Goal: Task Accomplishment & Management: Use online tool/utility

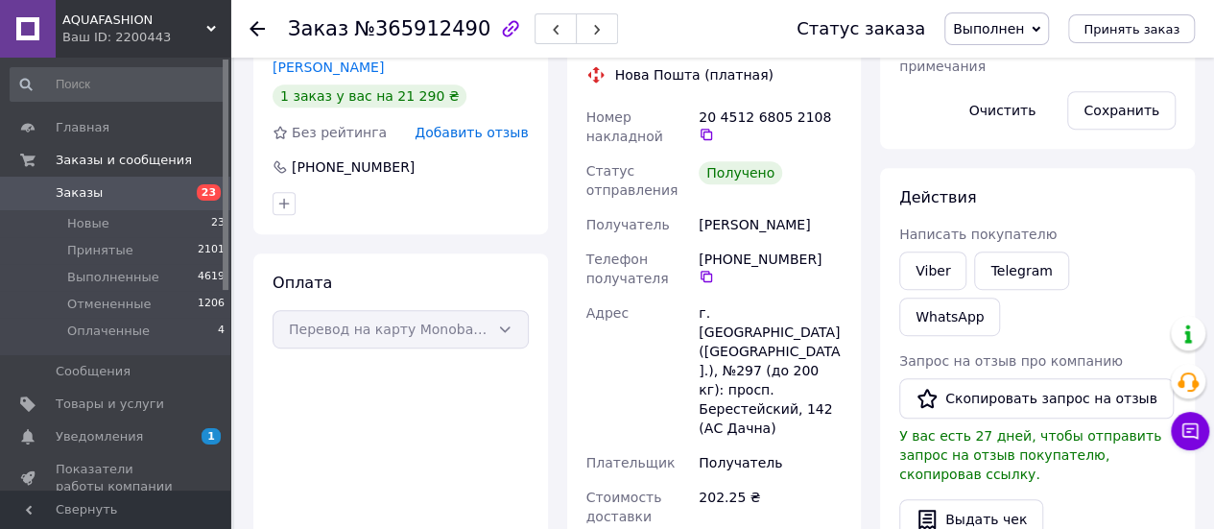
scroll to position [480, 0]
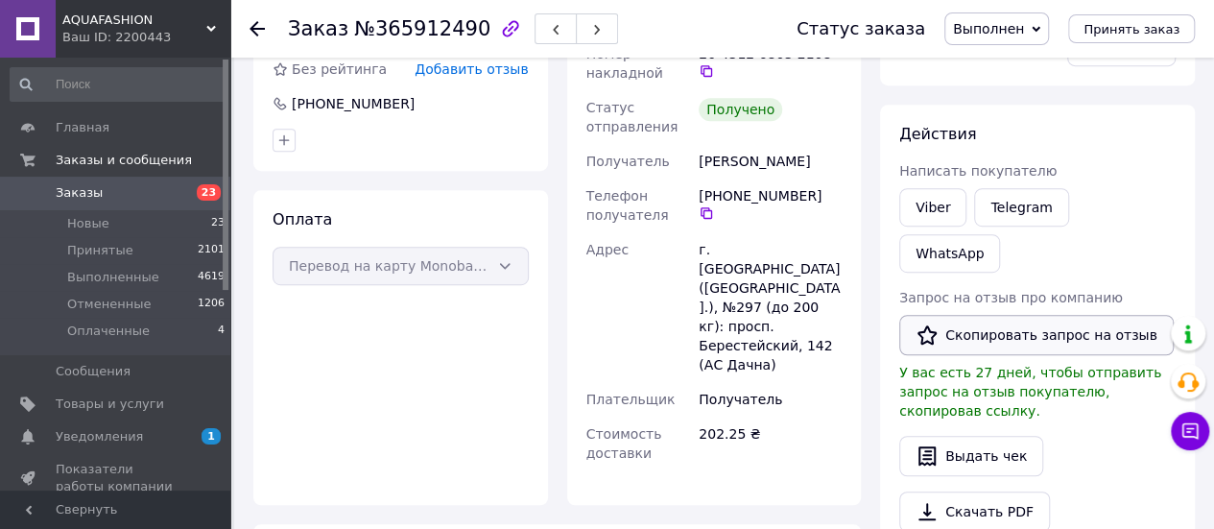
click at [1067, 315] on button "Скопировать запрос на отзыв" at bounding box center [1036, 335] width 275 height 40
click at [918, 212] on link "Viber" at bounding box center [932, 207] width 67 height 38
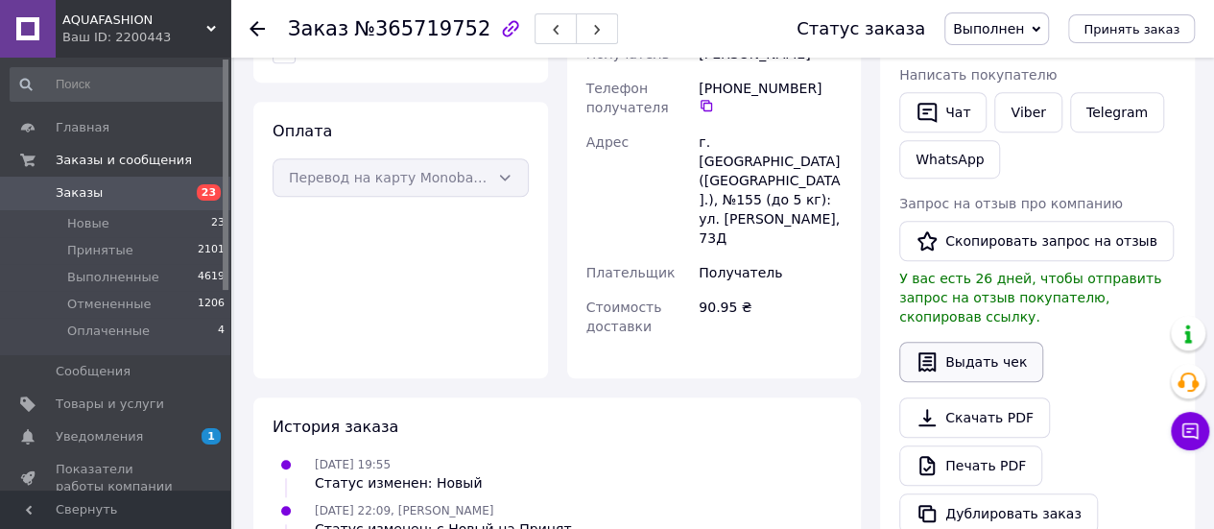
scroll to position [672, 0]
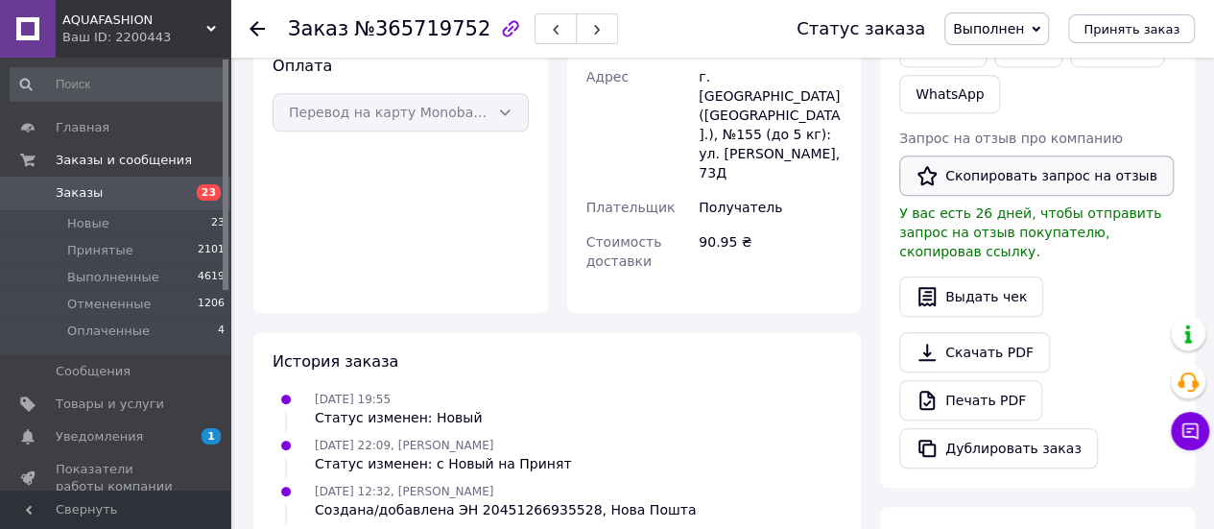
click at [1041, 168] on button "Скопировать запрос на отзыв" at bounding box center [1036, 176] width 275 height 40
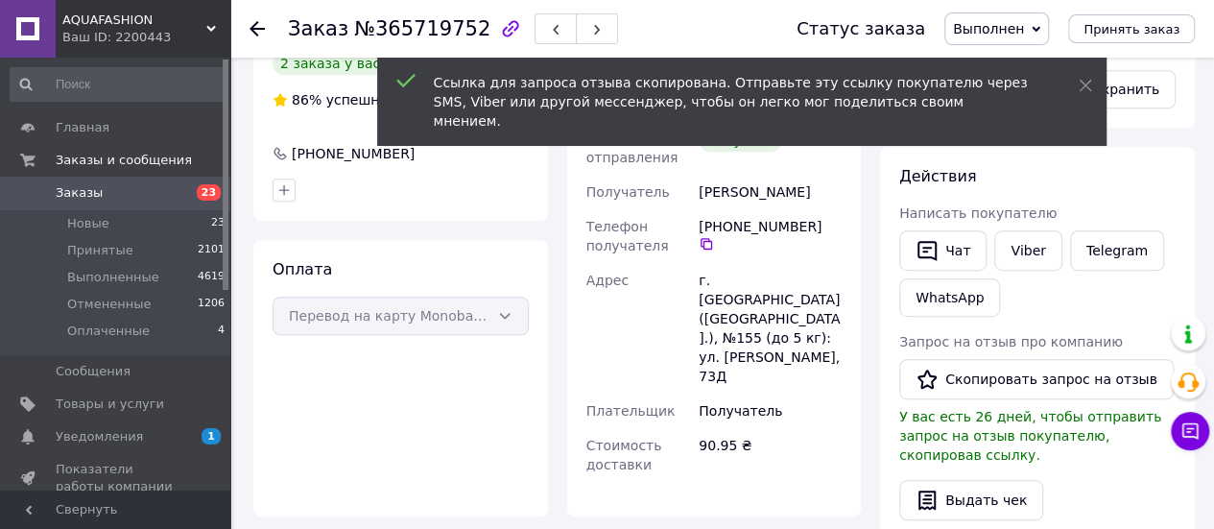
scroll to position [288, 0]
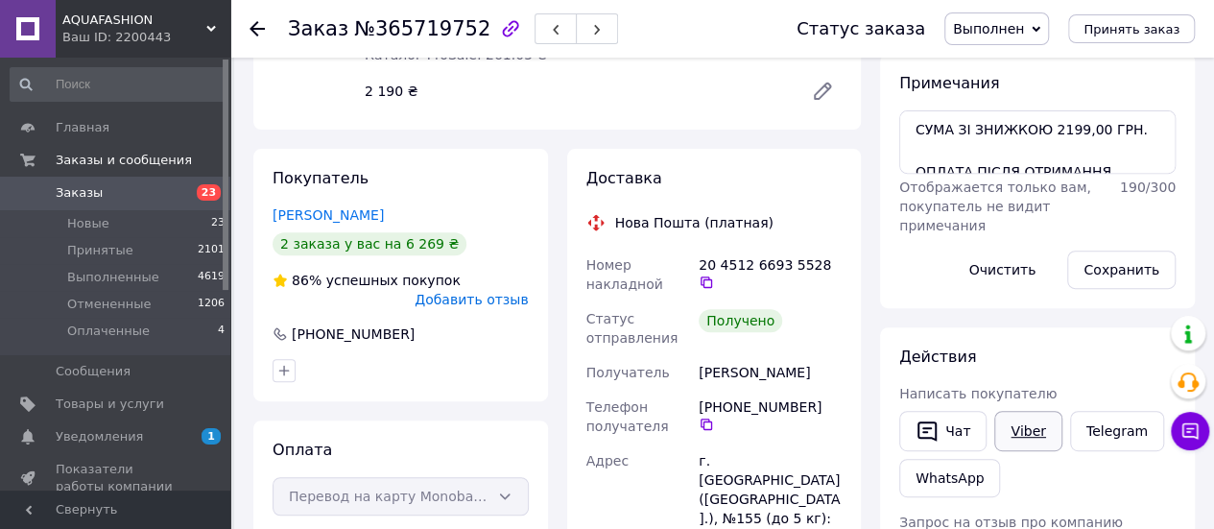
click at [1027, 427] on link "Viber" at bounding box center [1028, 431] width 67 height 40
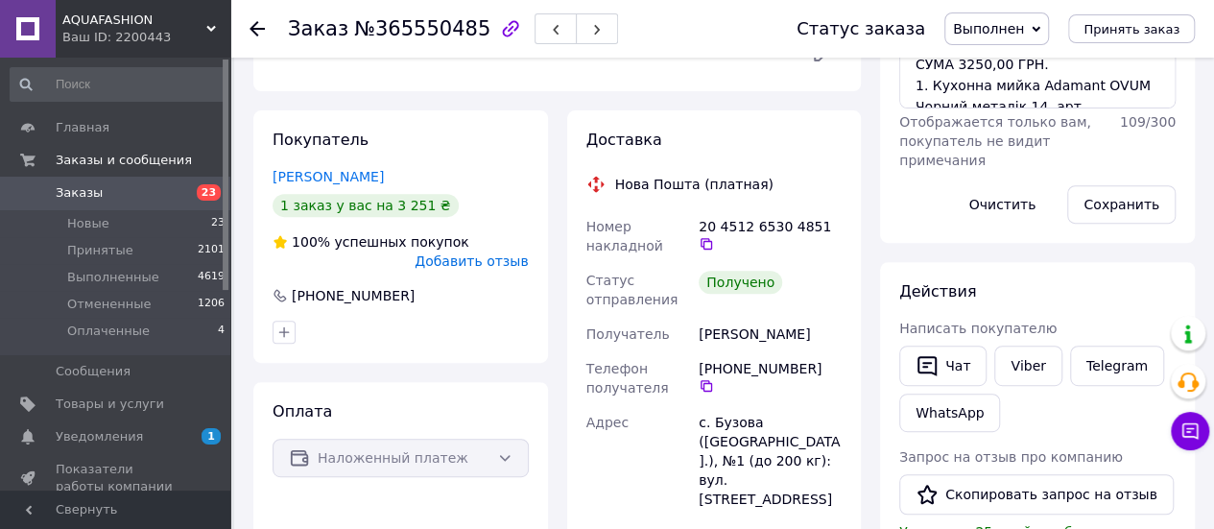
scroll to position [576, 0]
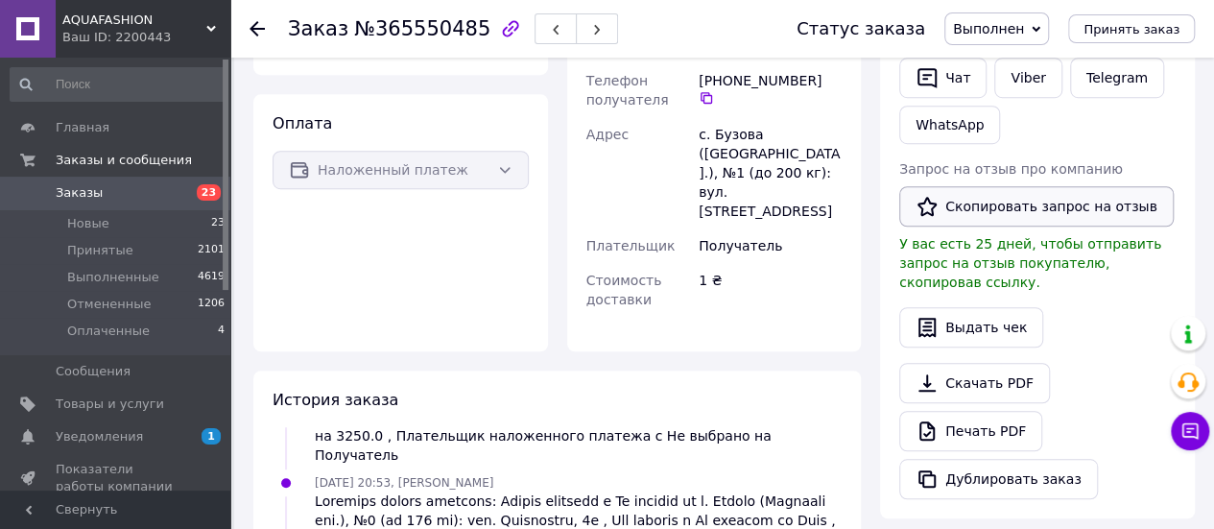
click at [987, 204] on button "Скопировать запрос на отзыв" at bounding box center [1036, 206] width 275 height 40
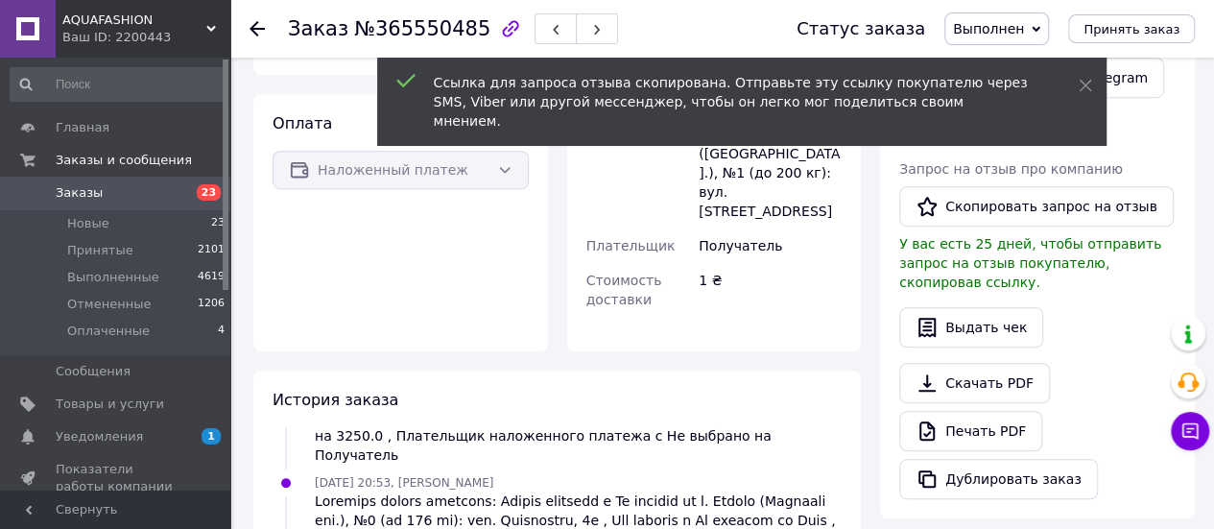
scroll to position [384, 0]
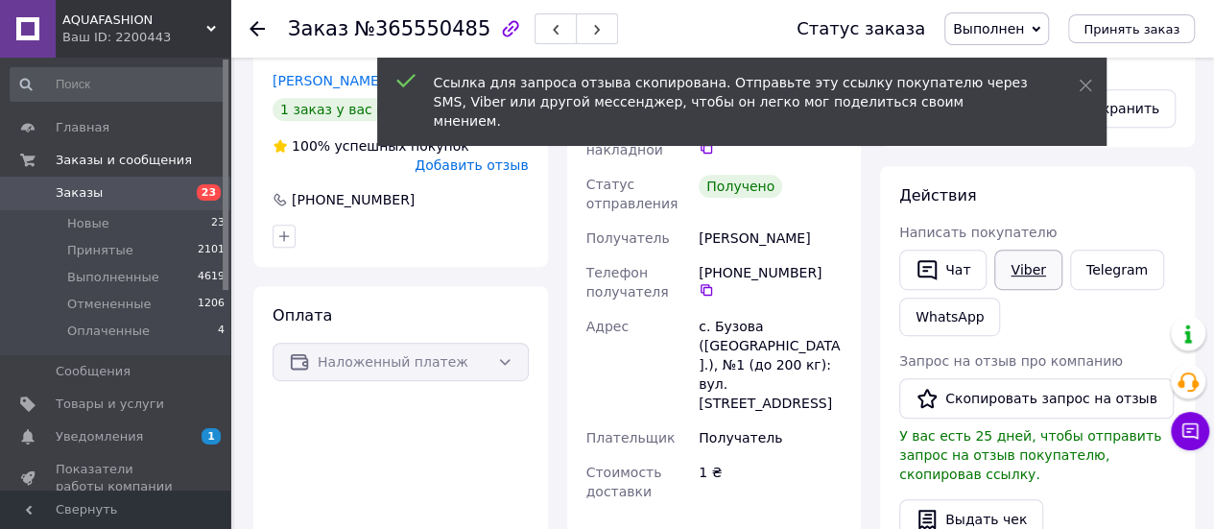
click at [1006, 262] on link "Viber" at bounding box center [1028, 270] width 67 height 40
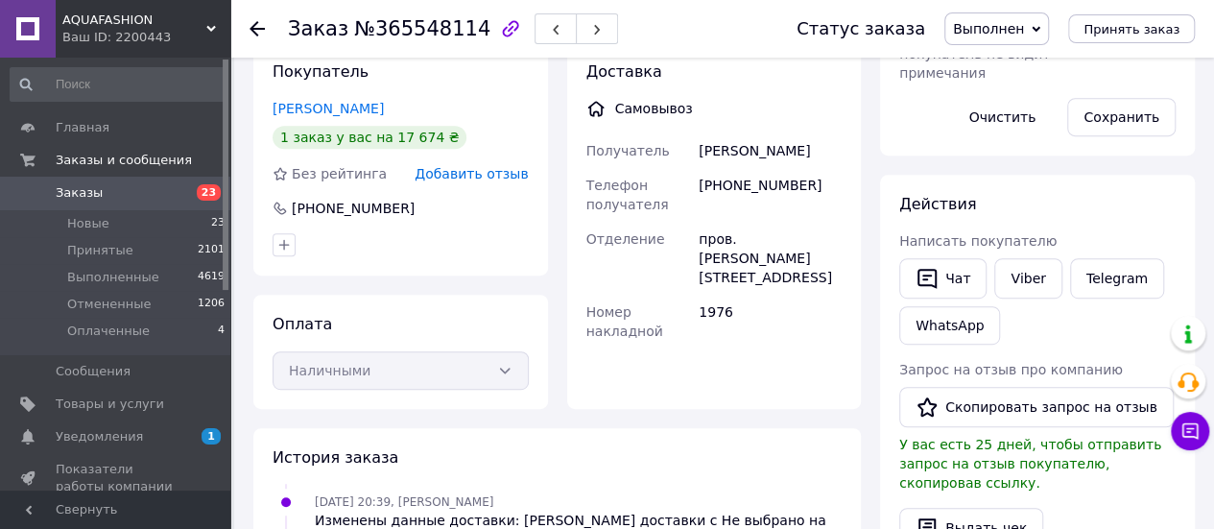
scroll to position [480, 0]
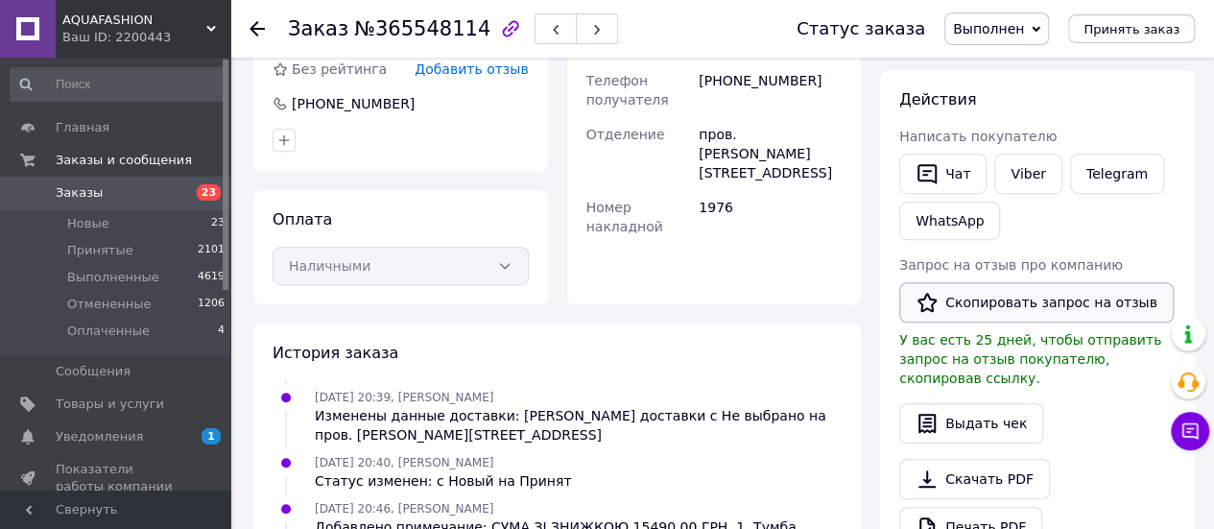
click at [971, 294] on button "Скопировать запрос на отзыв" at bounding box center [1036, 302] width 275 height 40
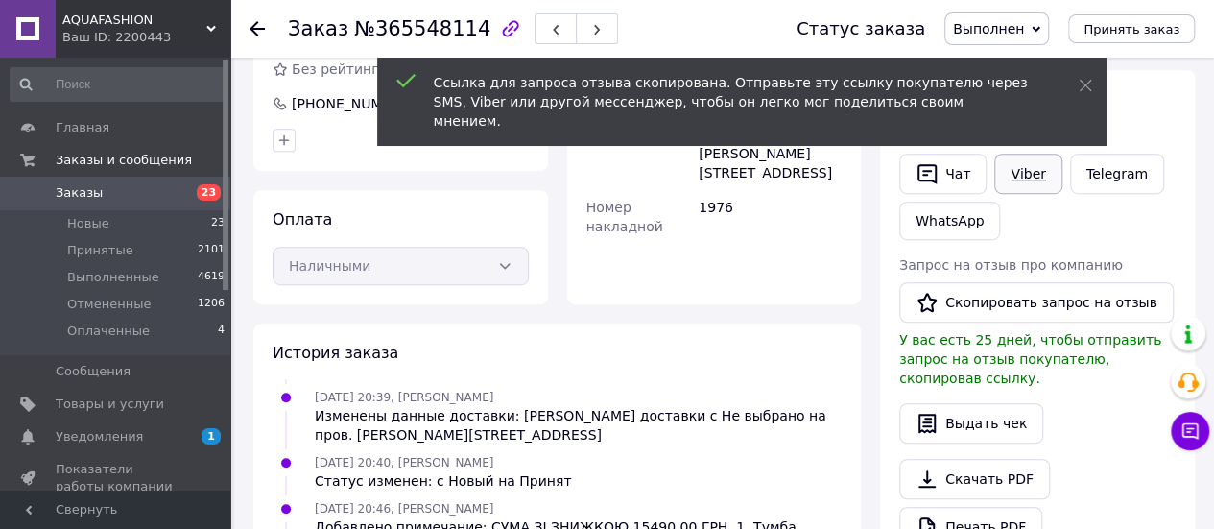
click at [1034, 183] on link "Viber" at bounding box center [1028, 174] width 67 height 40
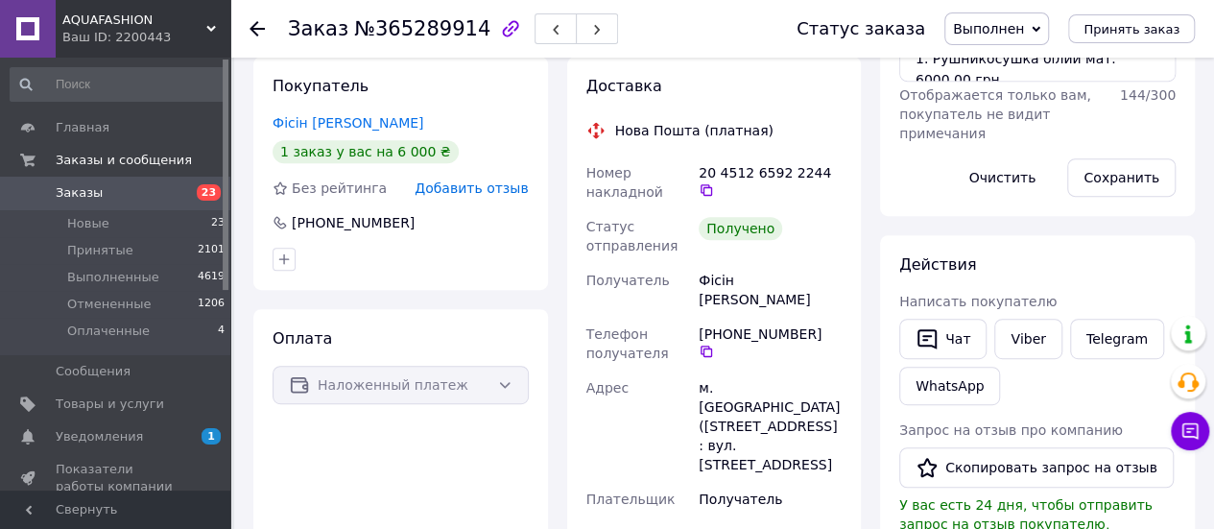
scroll to position [480, 0]
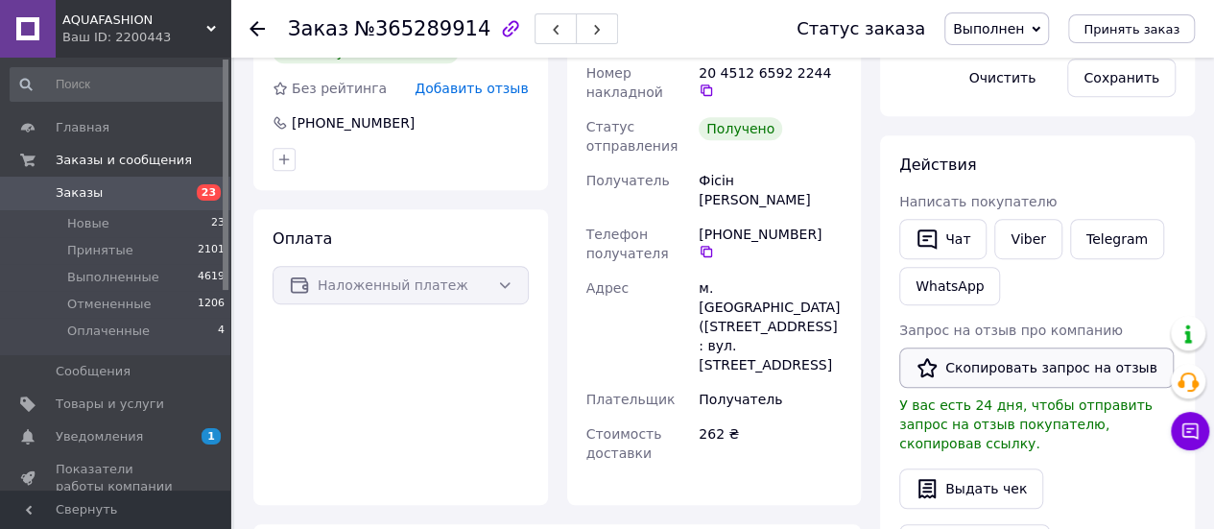
click at [991, 360] on button "Скопировать запрос на отзыв" at bounding box center [1036, 368] width 275 height 40
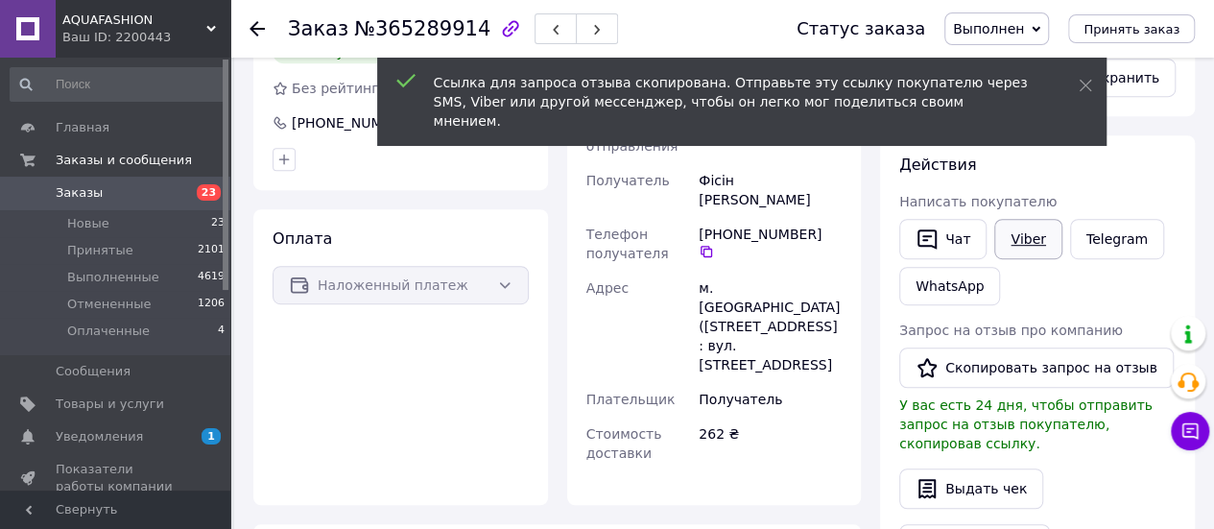
click at [1037, 242] on link "Viber" at bounding box center [1028, 239] width 67 height 40
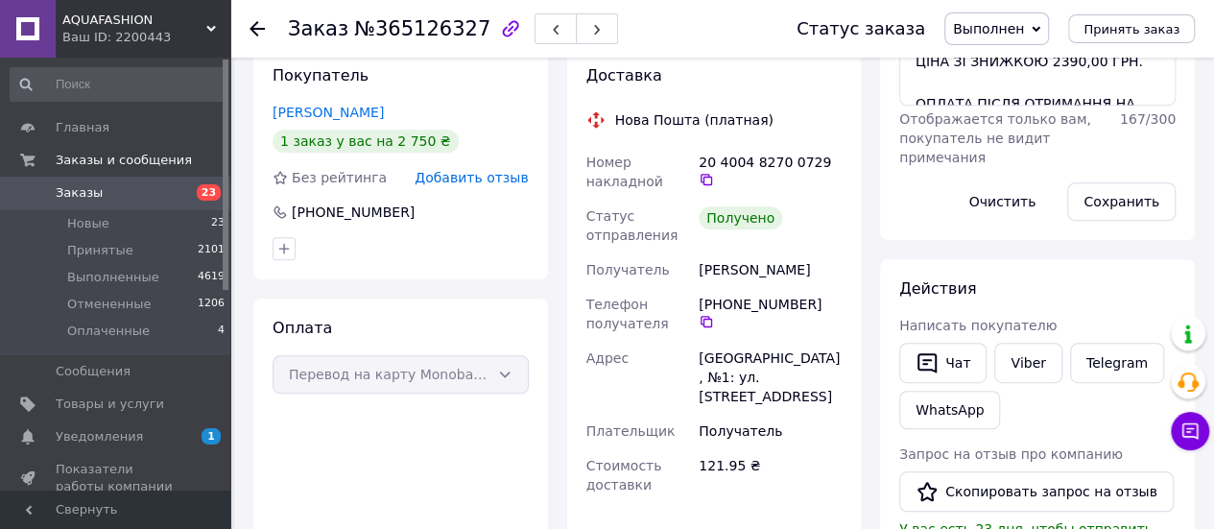
scroll to position [576, 0]
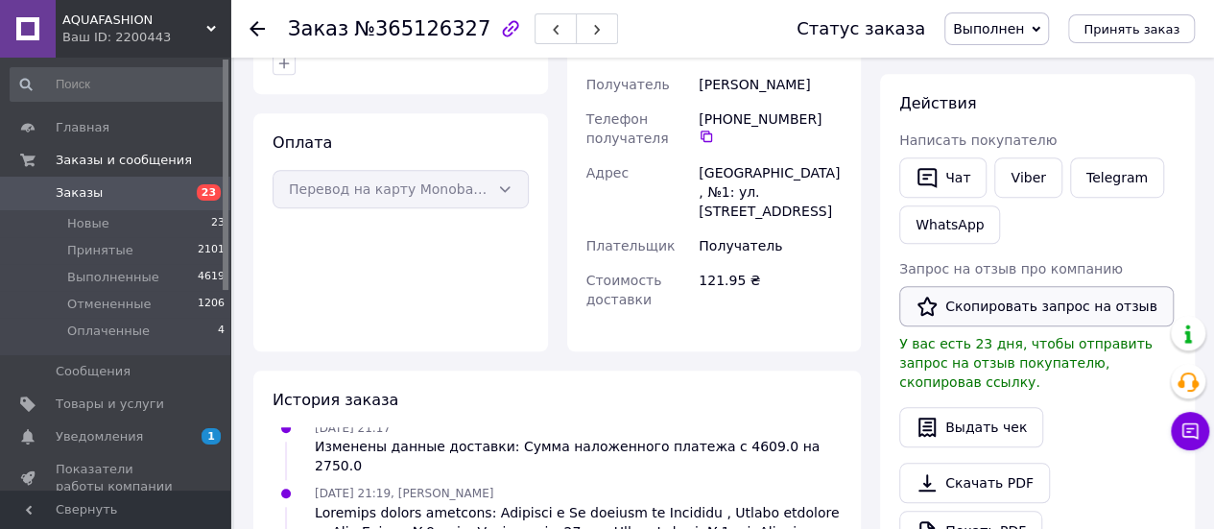
drag, startPoint x: 971, startPoint y: 304, endPoint x: 984, endPoint y: 302, distance: 13.6
click at [972, 305] on button "Скопировать запрос на отзыв" at bounding box center [1036, 306] width 275 height 40
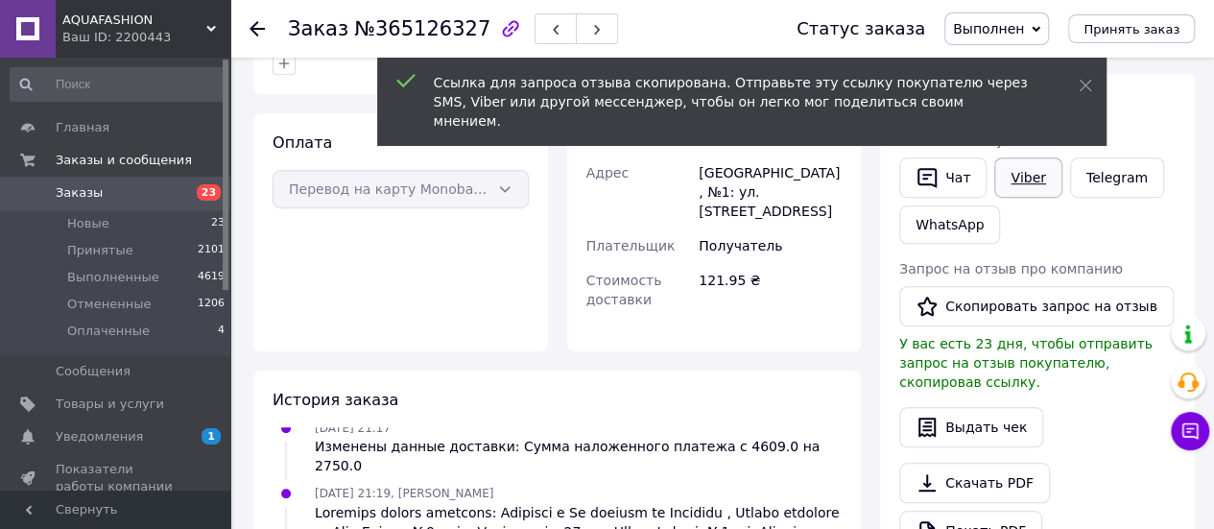
click at [1014, 170] on link "Viber" at bounding box center [1028, 177] width 67 height 40
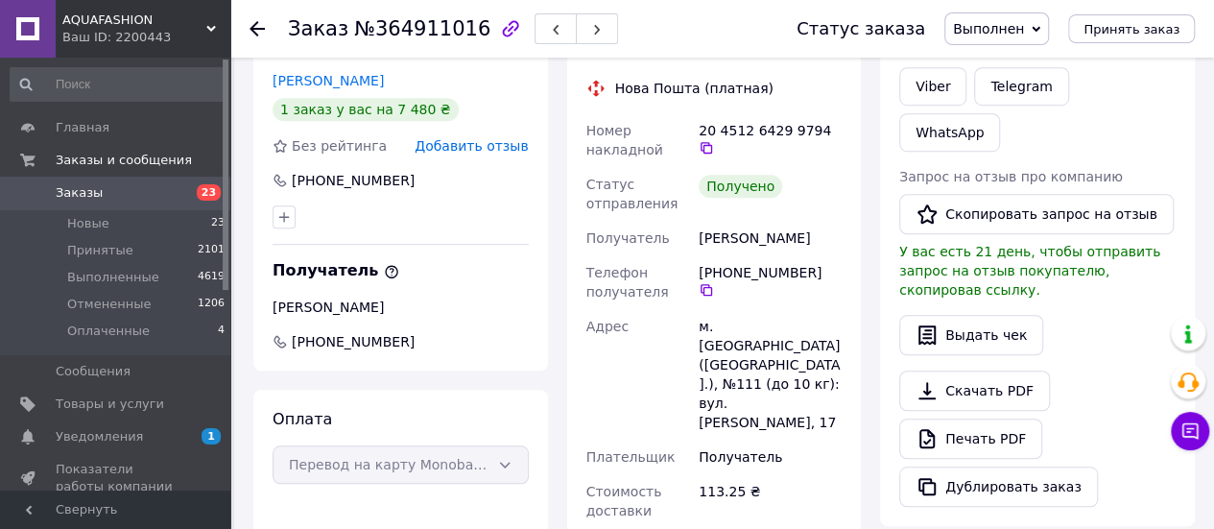
scroll to position [576, 0]
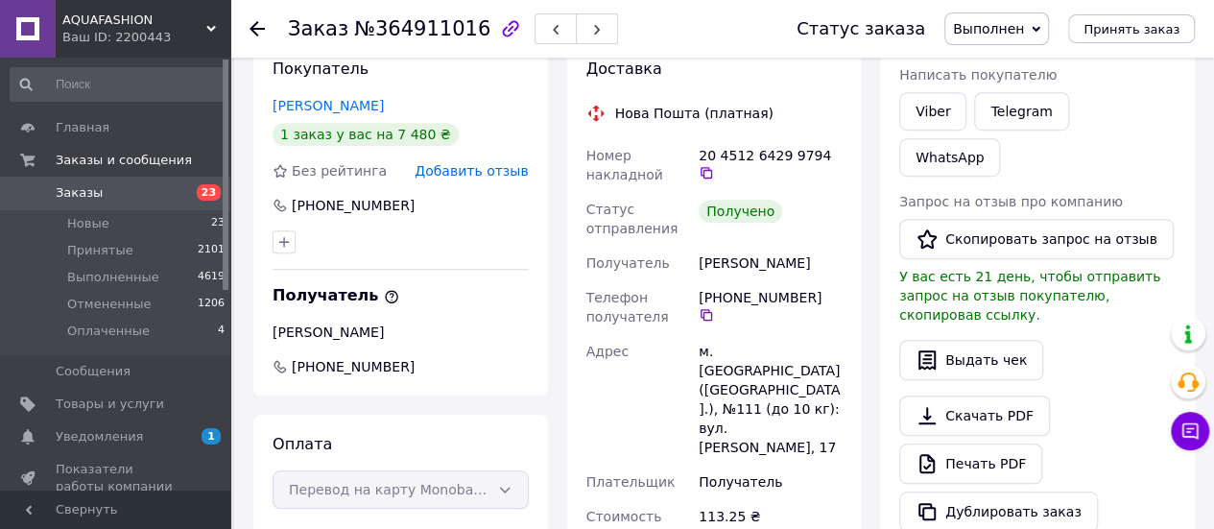
drag, startPoint x: 1025, startPoint y: 185, endPoint x: 1015, endPoint y: 163, distance: 24.5
click at [1027, 219] on button "Скопировать запрос на отзыв" at bounding box center [1036, 239] width 275 height 40
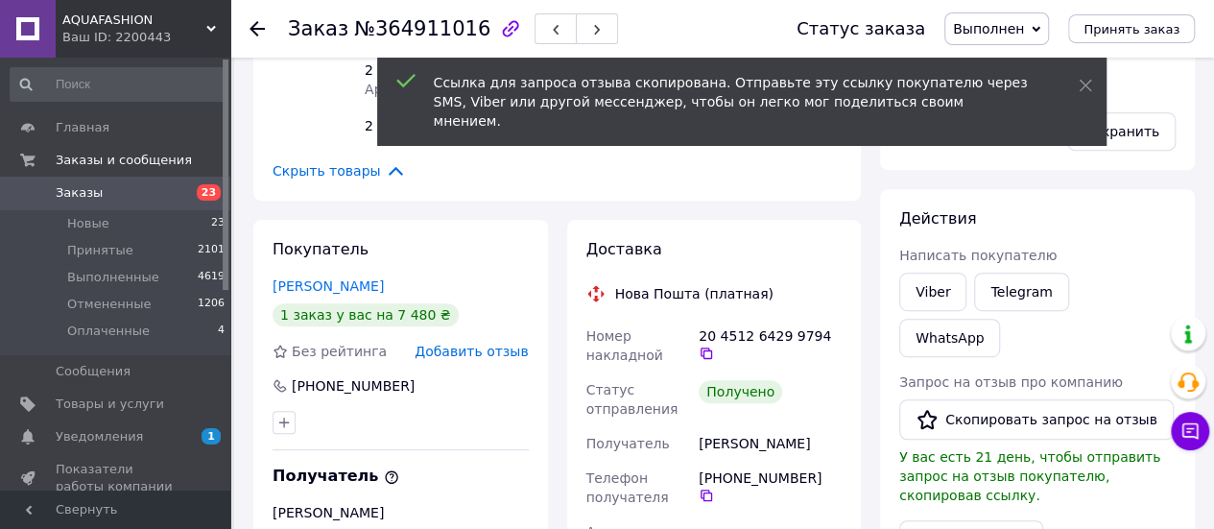
scroll to position [384, 0]
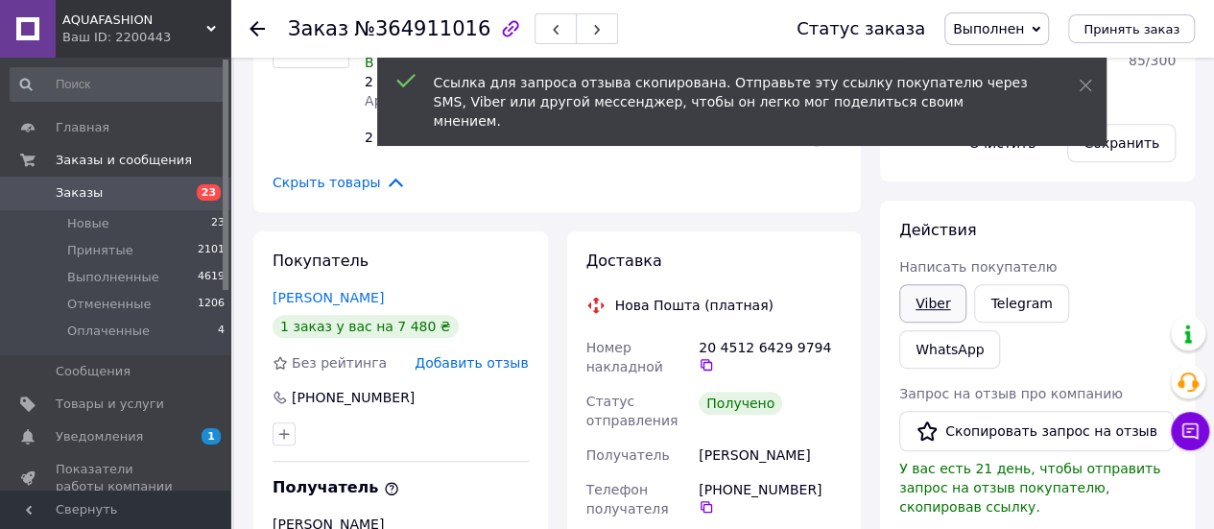
click at [923, 289] on link "Viber" at bounding box center [932, 303] width 67 height 38
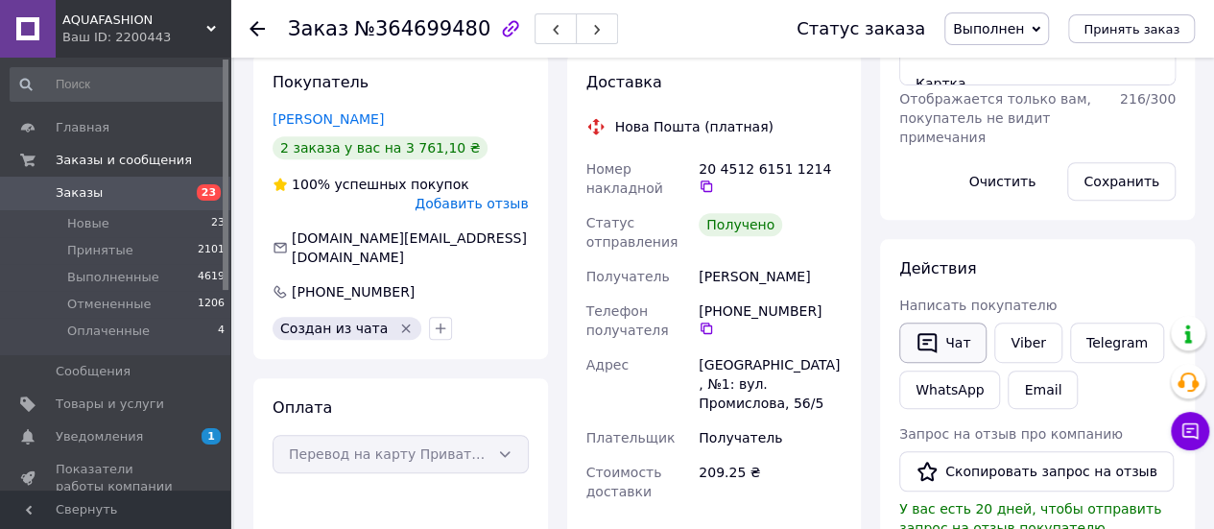
scroll to position [480, 0]
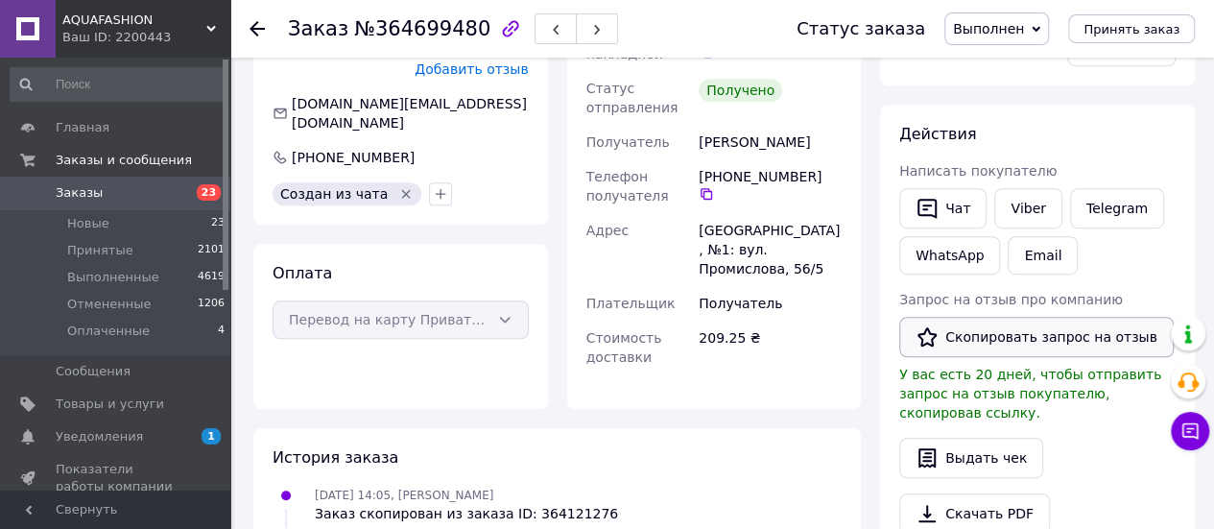
click at [989, 331] on button "Скопировать запрос на отзыв" at bounding box center [1036, 337] width 275 height 40
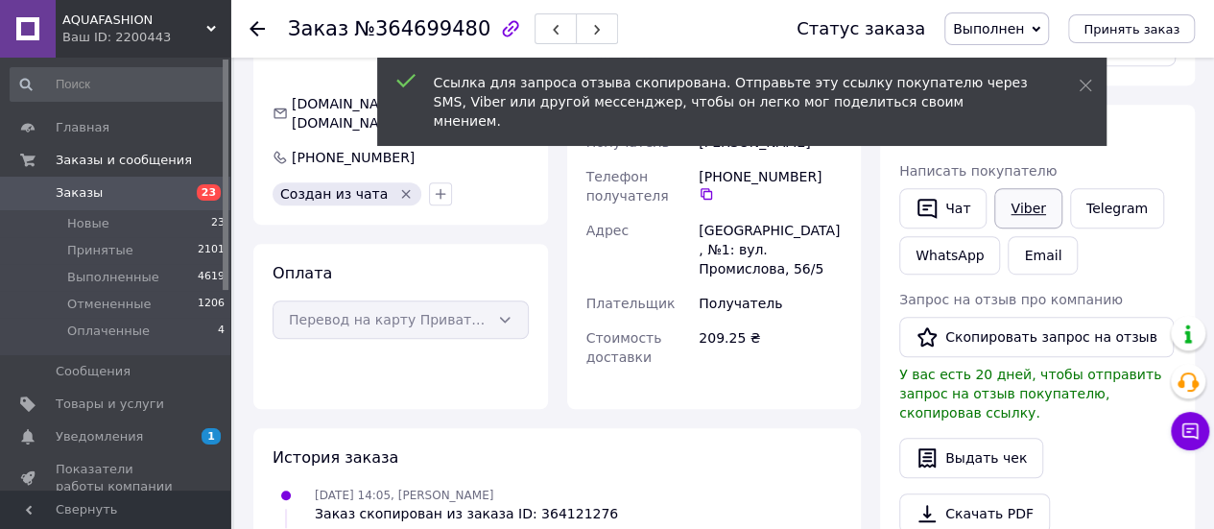
click at [1029, 201] on link "Viber" at bounding box center [1028, 208] width 67 height 40
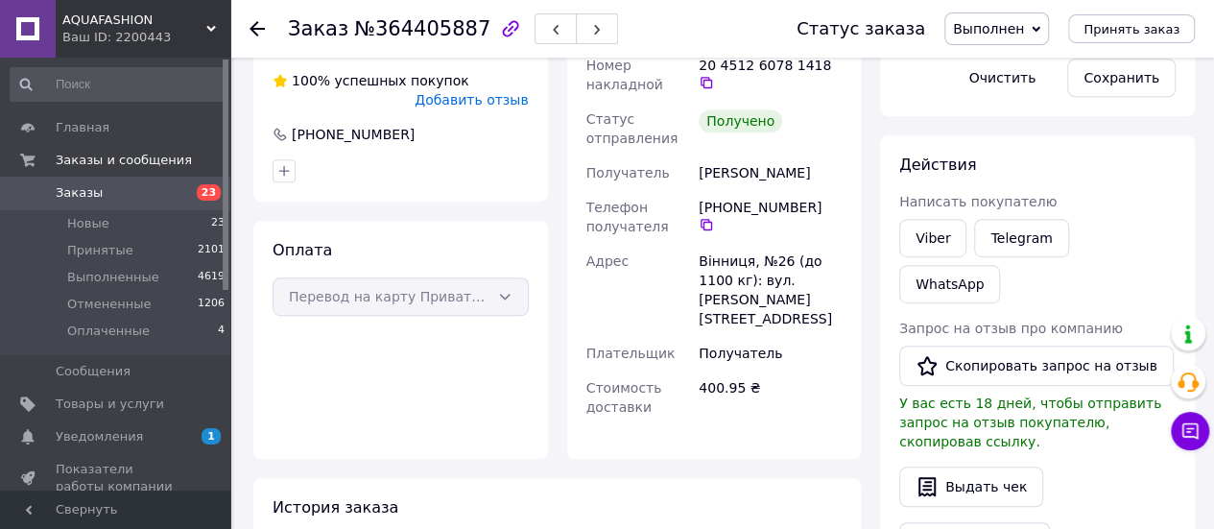
scroll to position [480, 0]
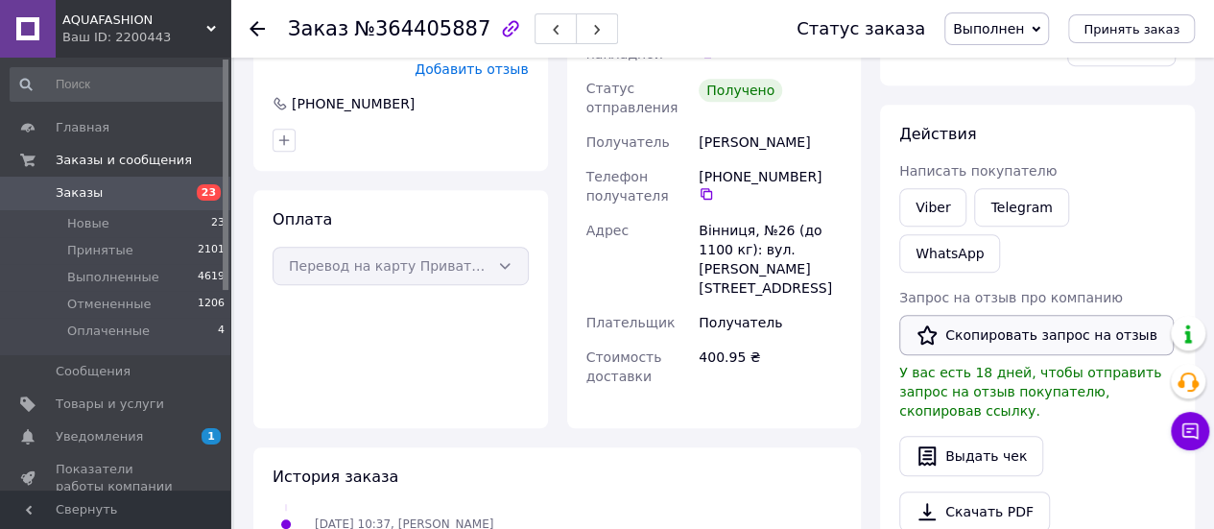
click at [1005, 315] on button "Скопировать запрос на отзыв" at bounding box center [1036, 335] width 275 height 40
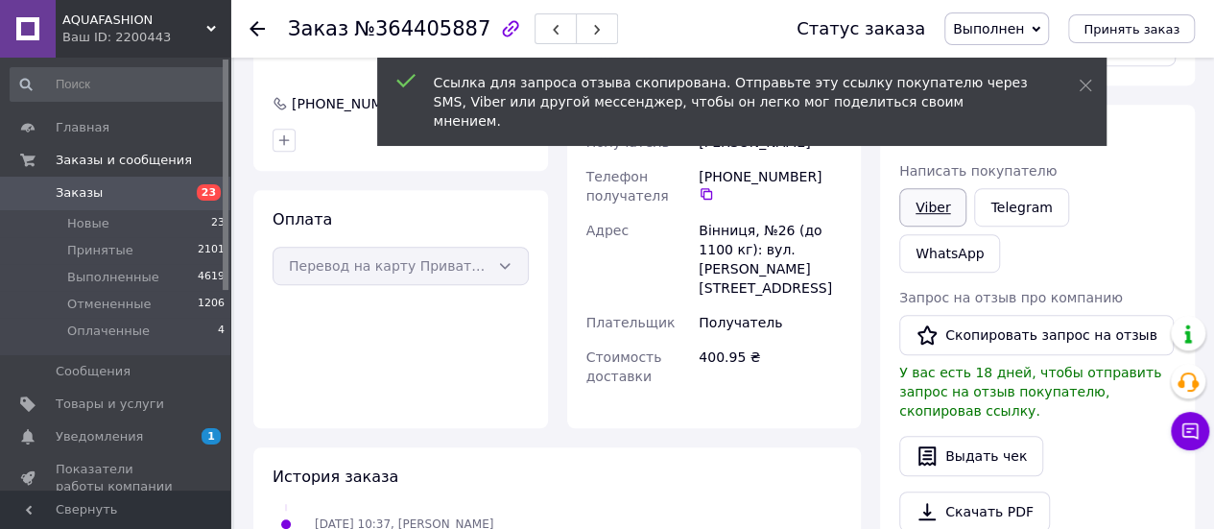
click at [939, 203] on link "Viber" at bounding box center [932, 207] width 67 height 38
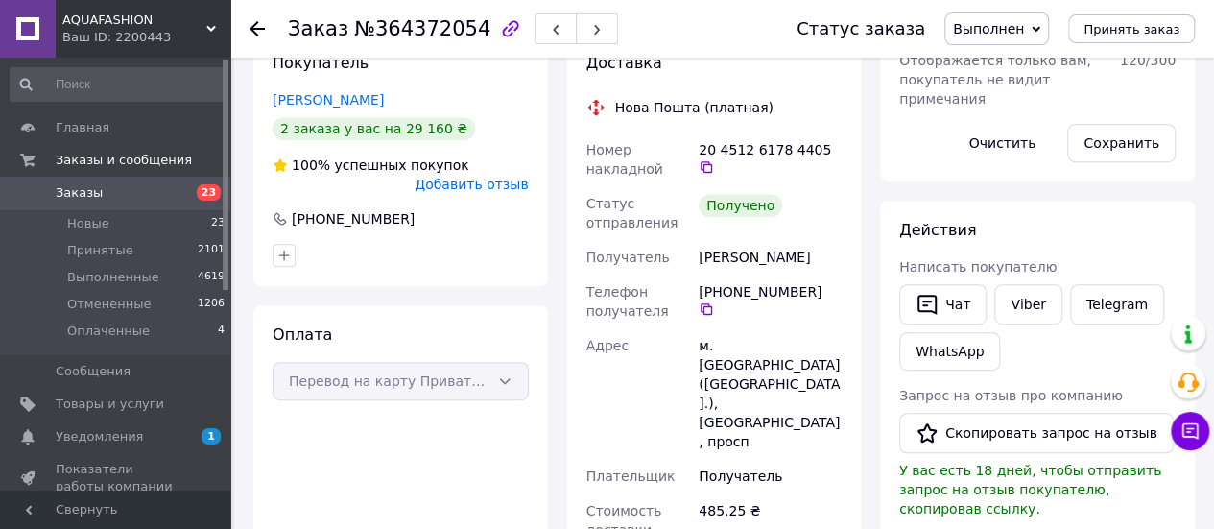
scroll to position [576, 0]
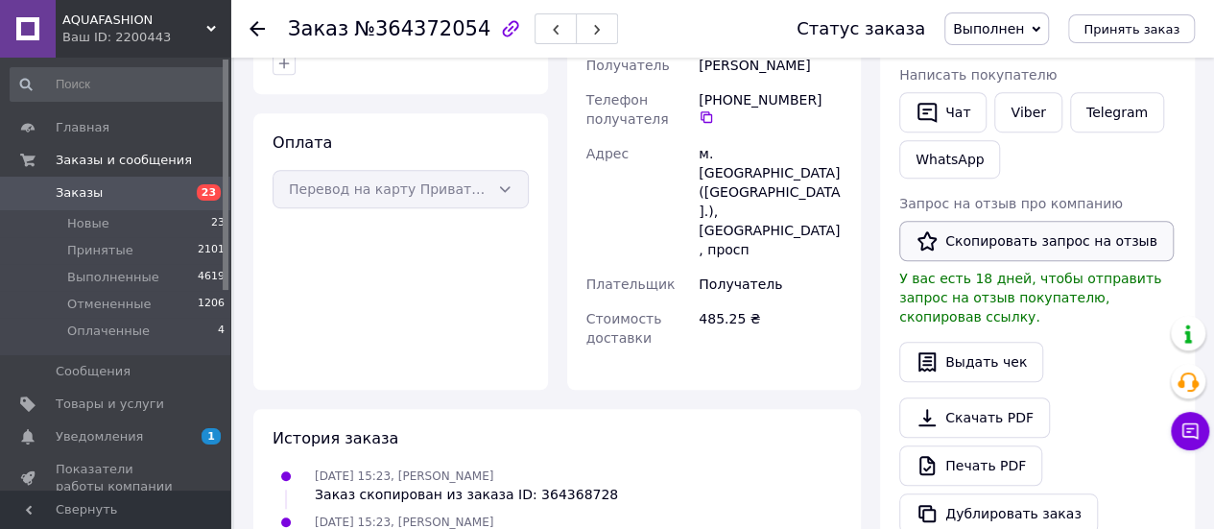
click at [996, 239] on button "Скопировать запрос на отзыв" at bounding box center [1036, 241] width 275 height 40
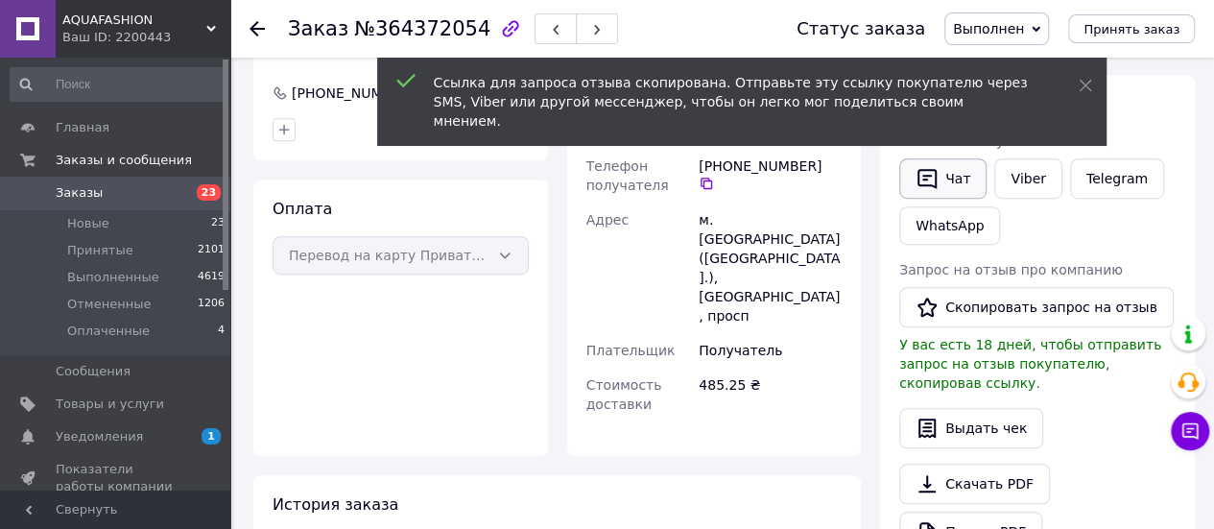
scroll to position [480, 0]
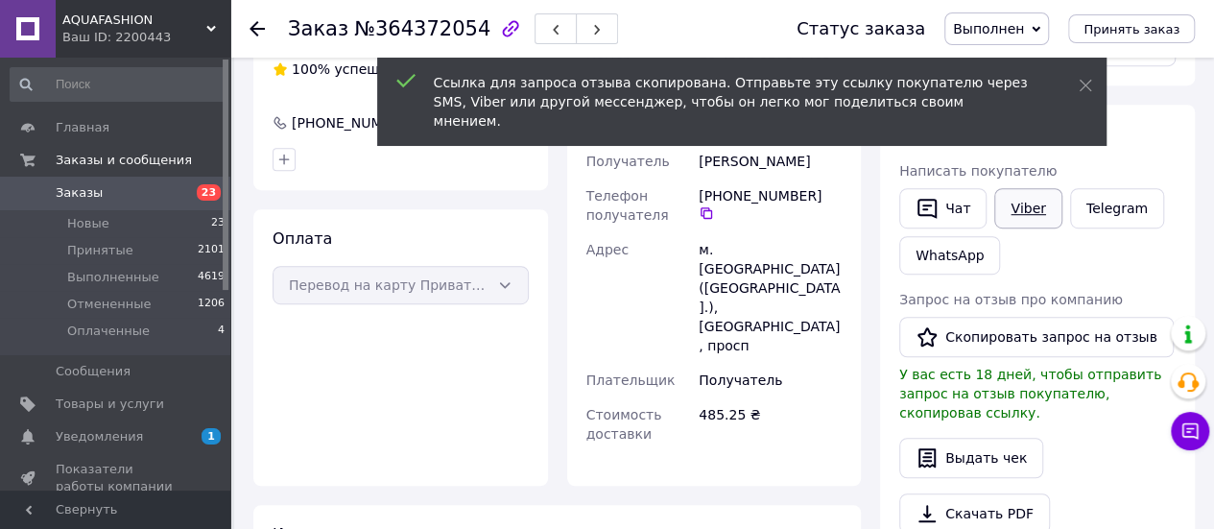
click at [1036, 214] on link "Viber" at bounding box center [1028, 208] width 67 height 40
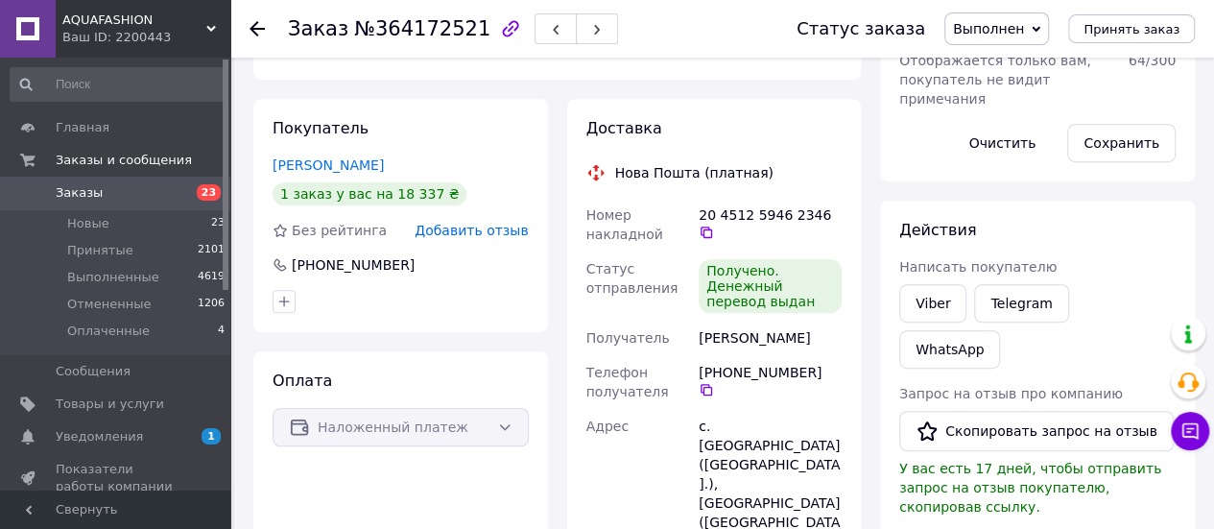
scroll to position [480, 0]
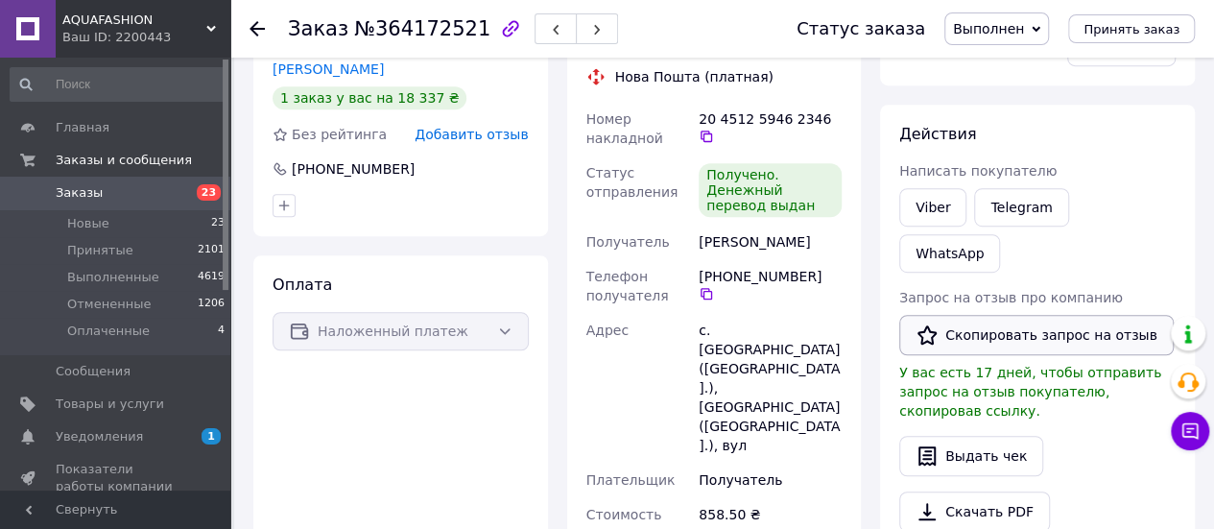
click at [1017, 315] on button "Скопировать запрос на отзыв" at bounding box center [1036, 335] width 275 height 40
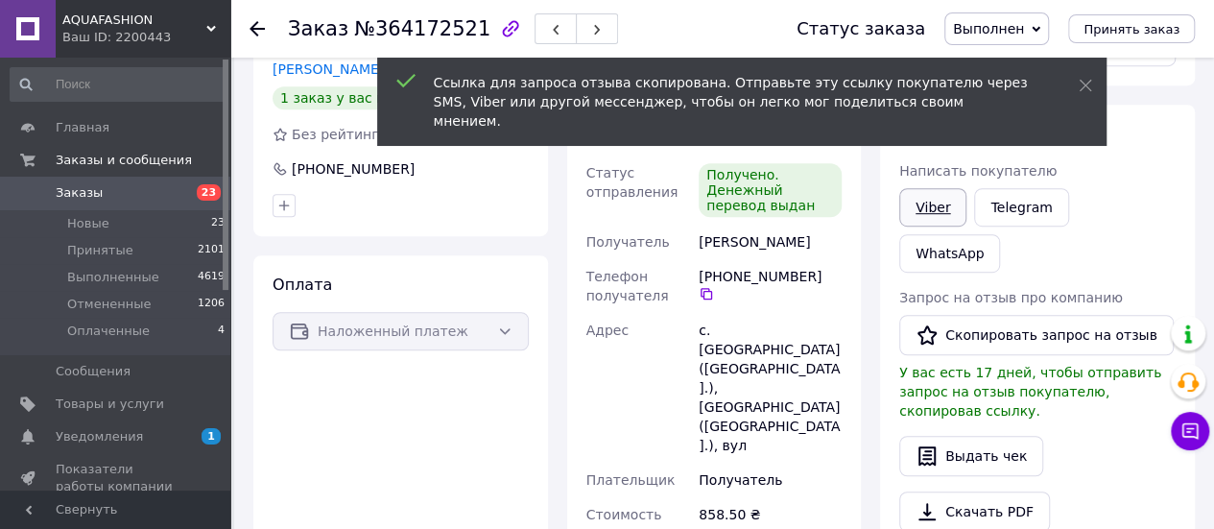
click at [924, 206] on link "Viber" at bounding box center [932, 207] width 67 height 38
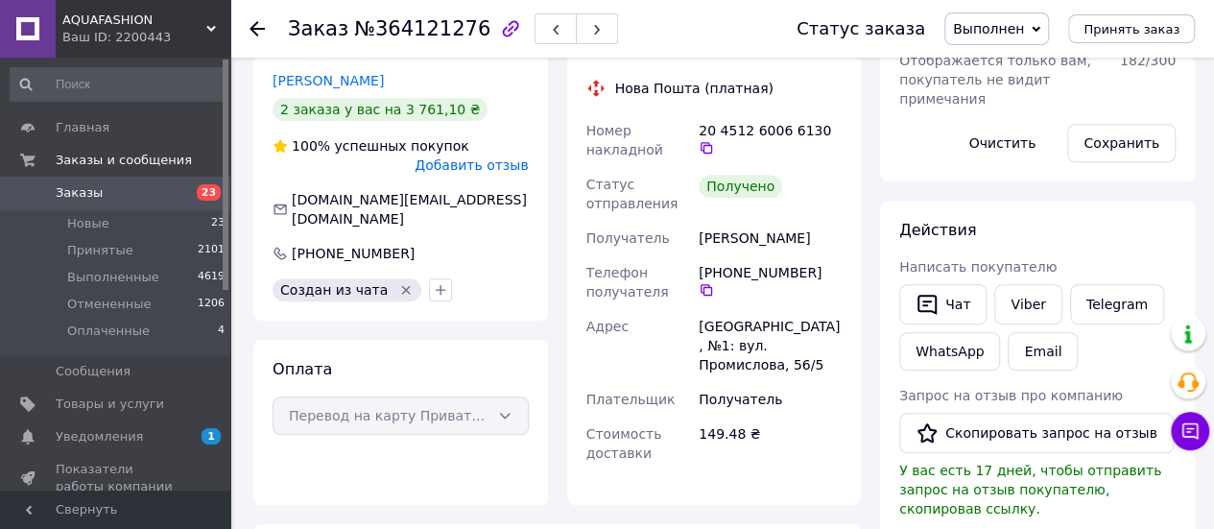
scroll to position [672, 0]
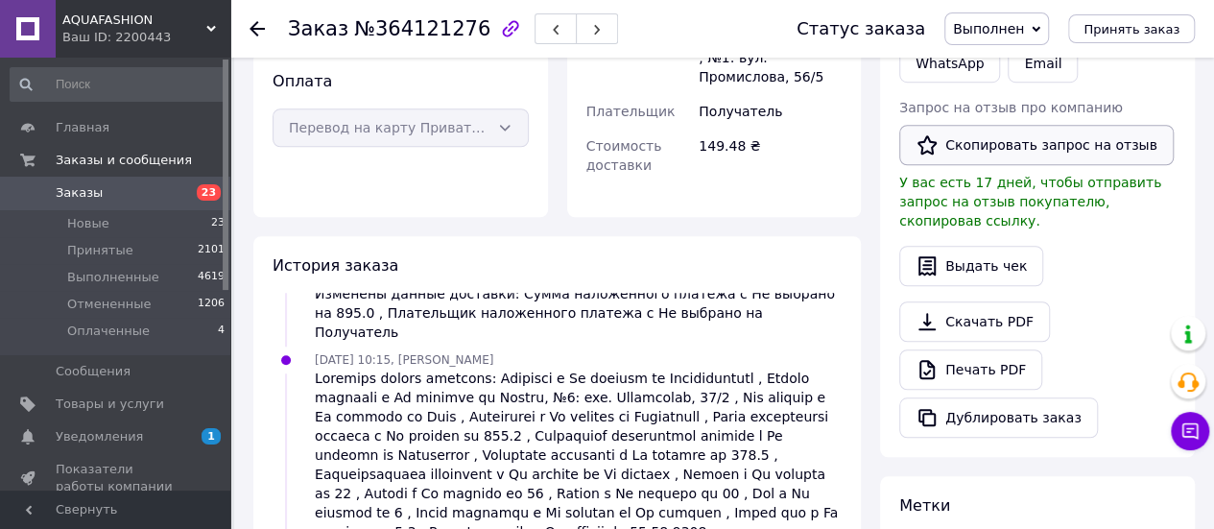
click at [967, 140] on button "Скопировать запрос на отзыв" at bounding box center [1036, 145] width 275 height 40
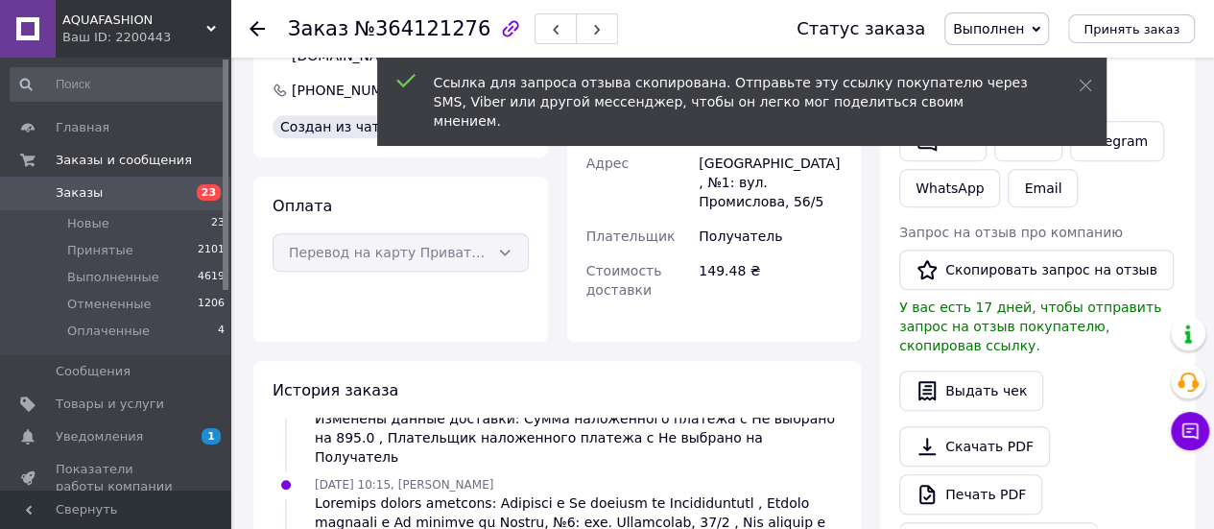
scroll to position [480, 0]
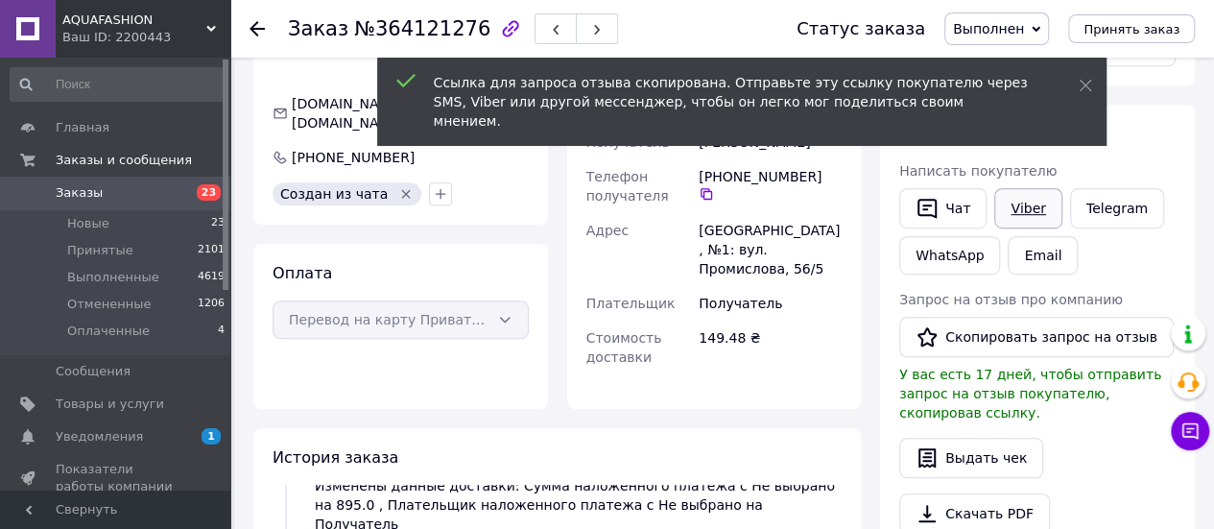
click at [1020, 207] on link "Viber" at bounding box center [1028, 208] width 67 height 40
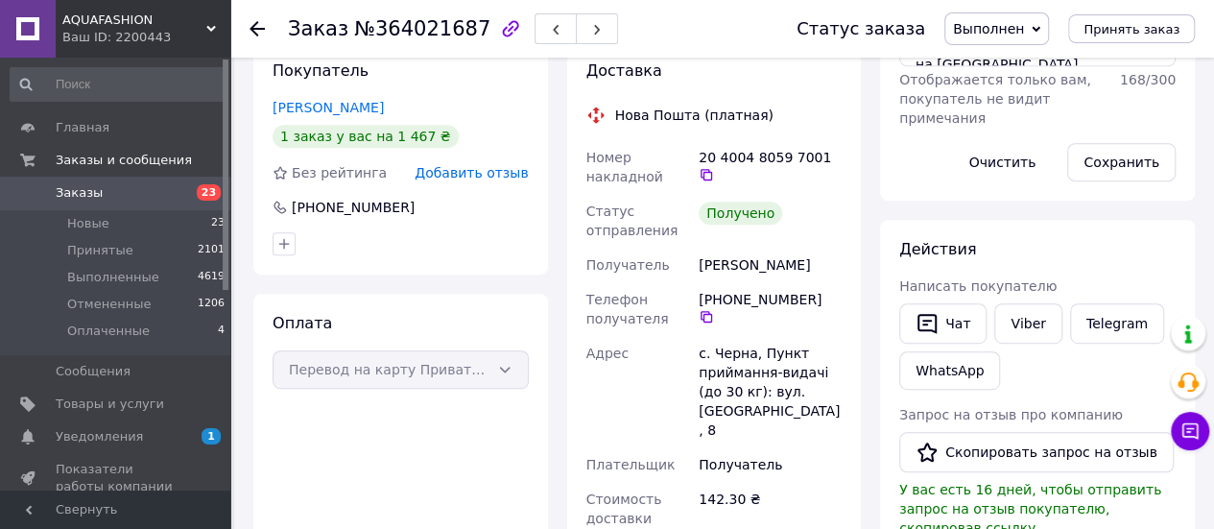
scroll to position [490, 0]
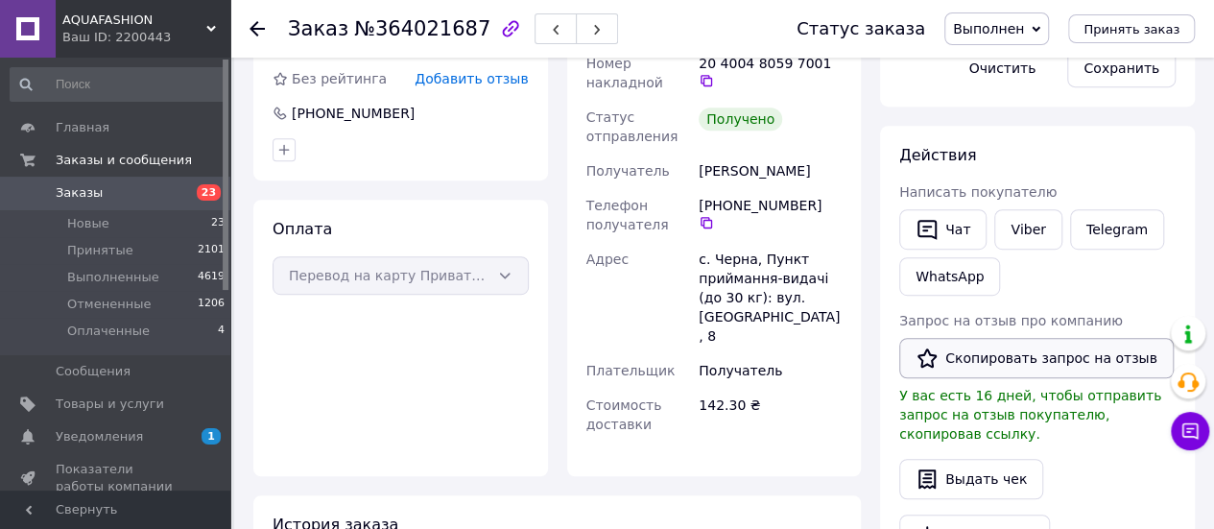
click at [943, 348] on button "Скопировать запрос на отзыв" at bounding box center [1036, 358] width 275 height 40
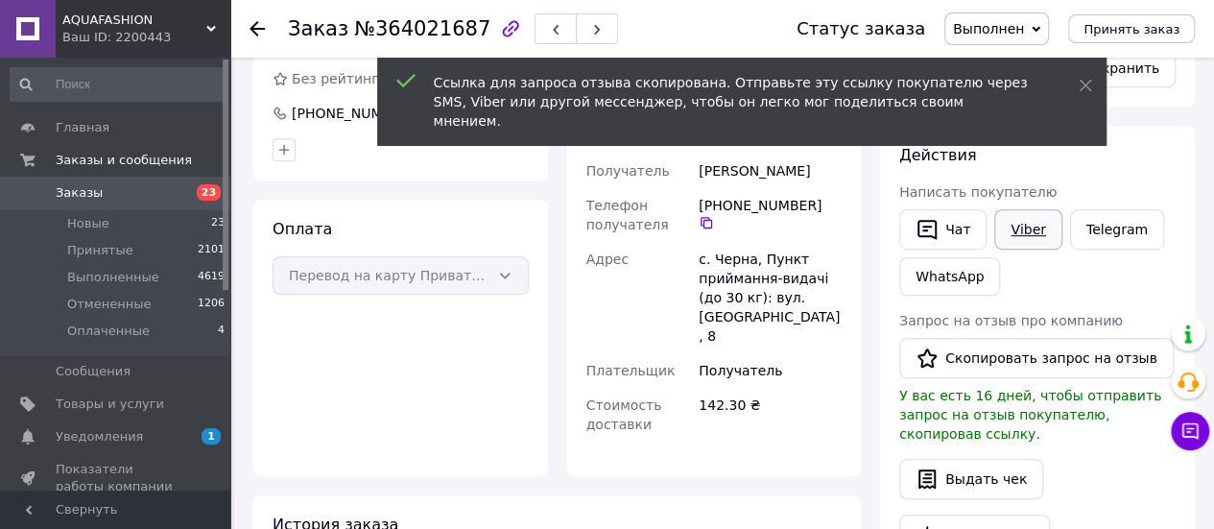
click at [1012, 229] on link "Viber" at bounding box center [1028, 229] width 67 height 40
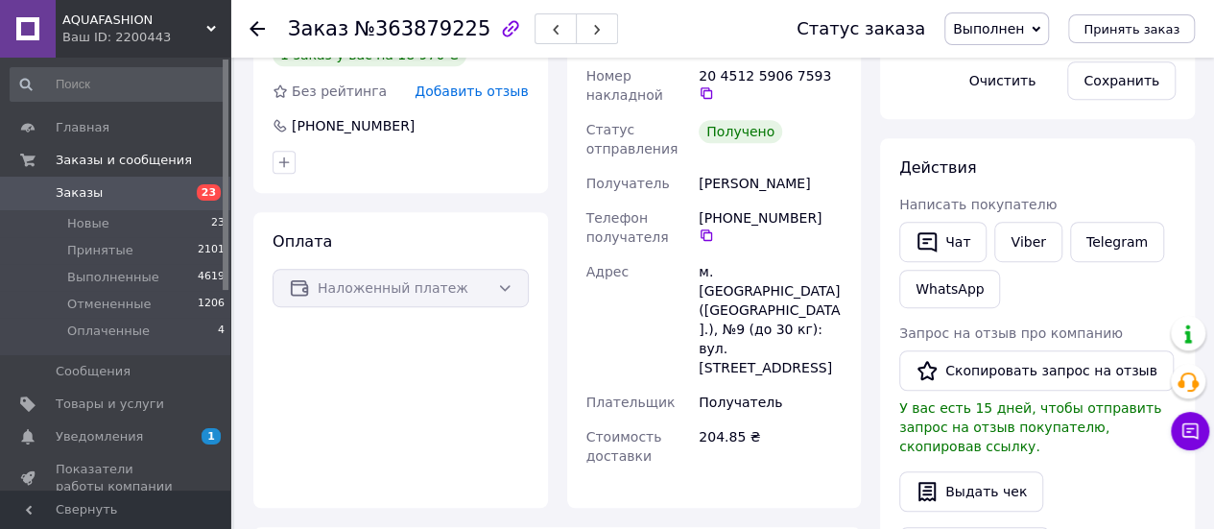
scroll to position [576, 0]
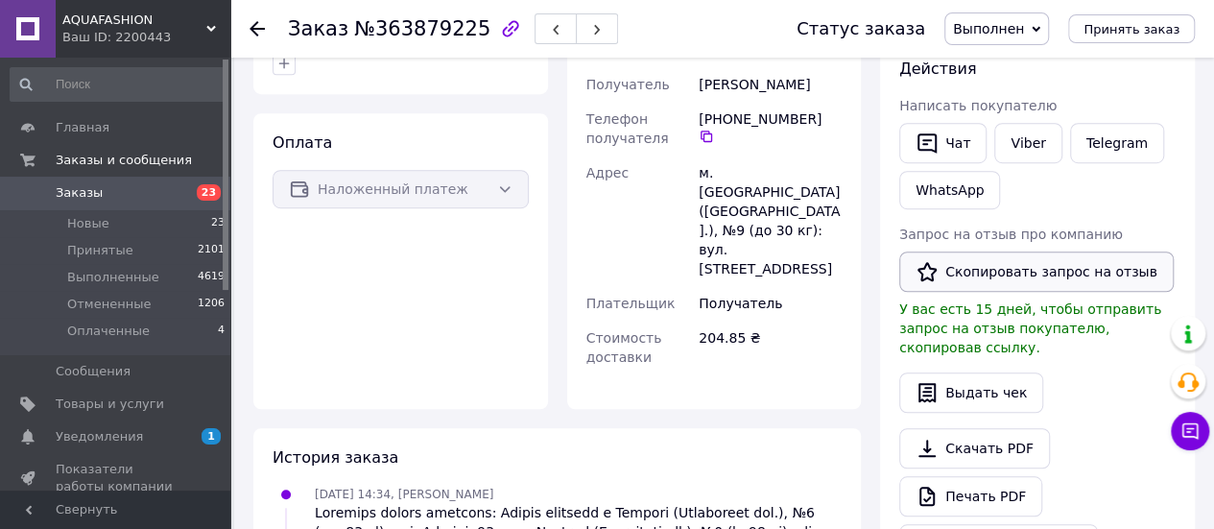
click at [971, 266] on button "Скопировать запрос на отзыв" at bounding box center [1036, 272] width 275 height 40
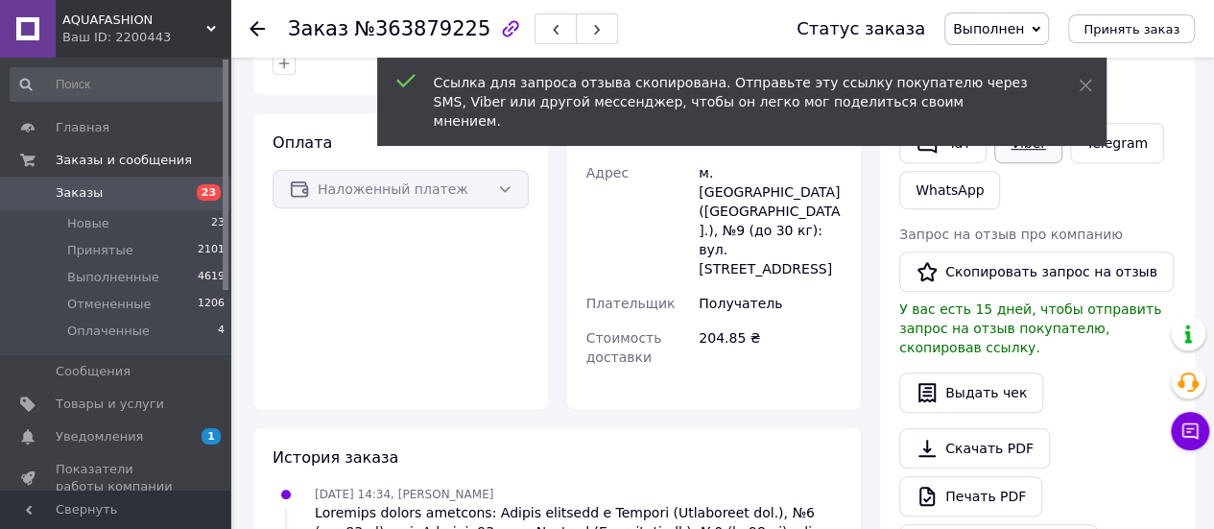
click at [1021, 139] on link "Viber" at bounding box center [1028, 143] width 67 height 40
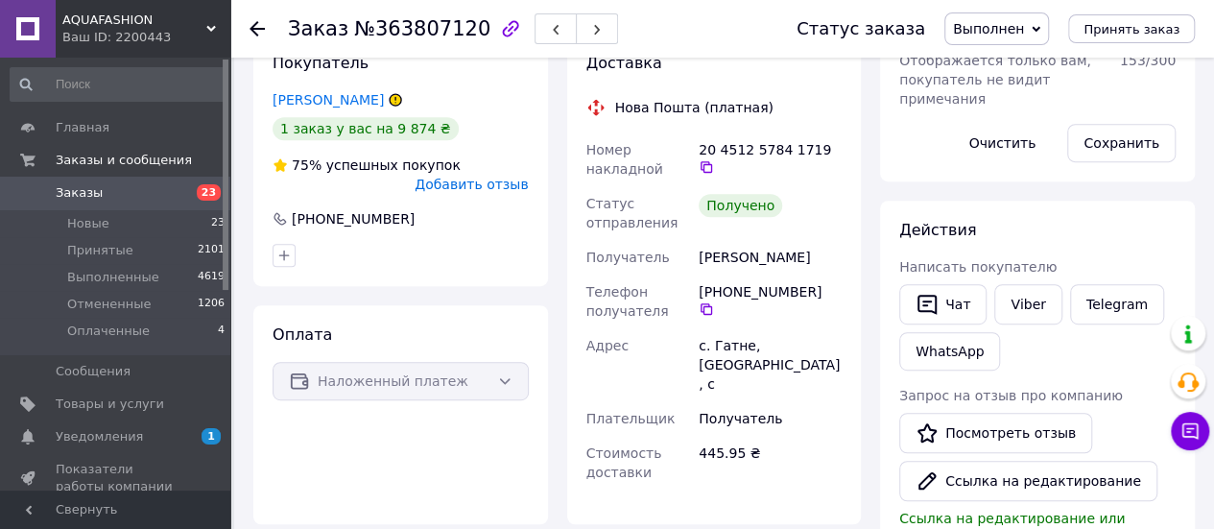
scroll to position [480, 0]
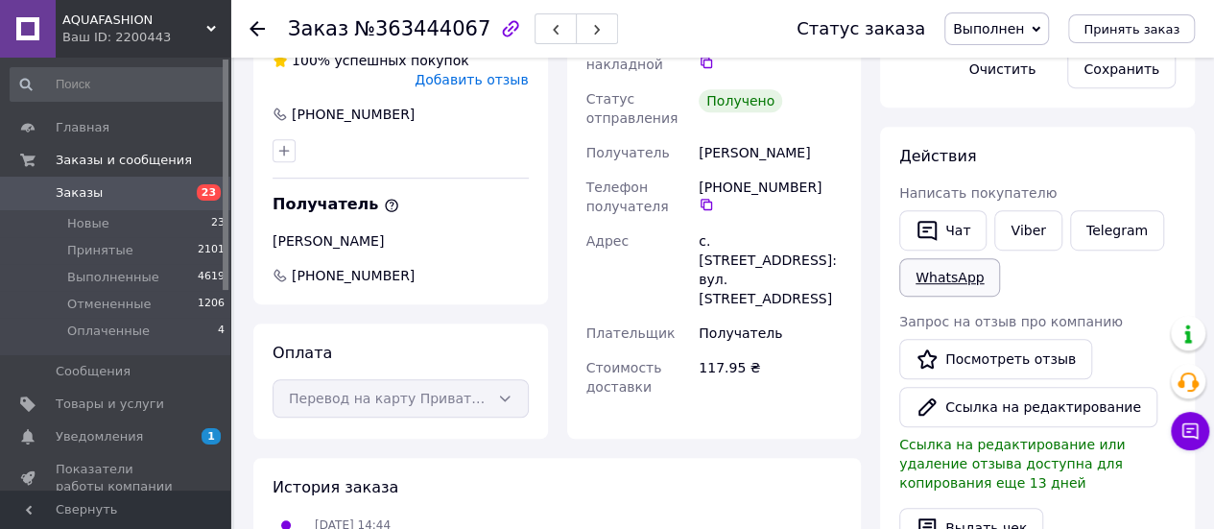
scroll to position [576, 0]
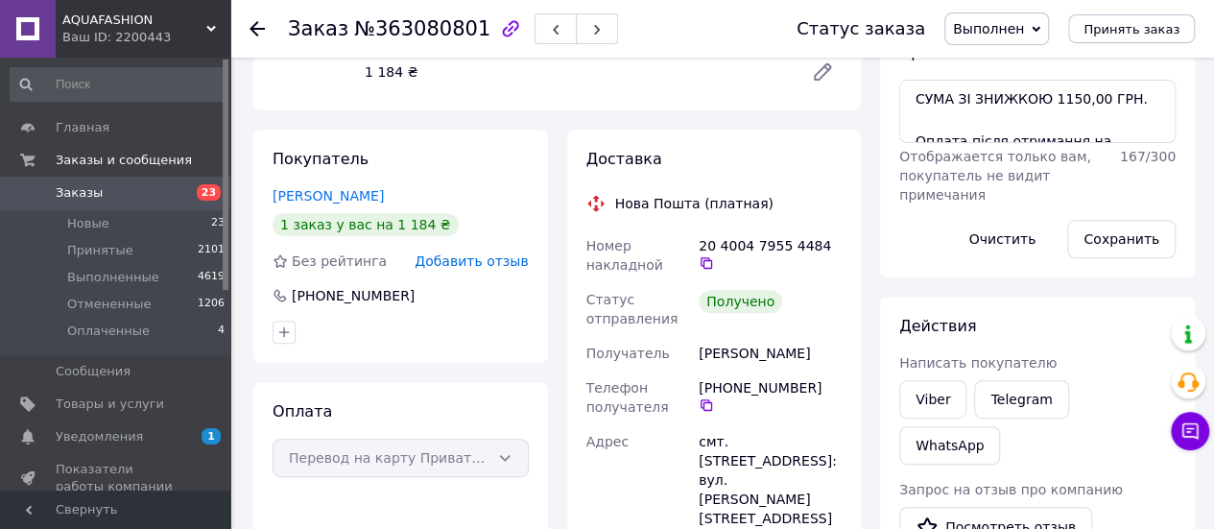
scroll to position [480, 0]
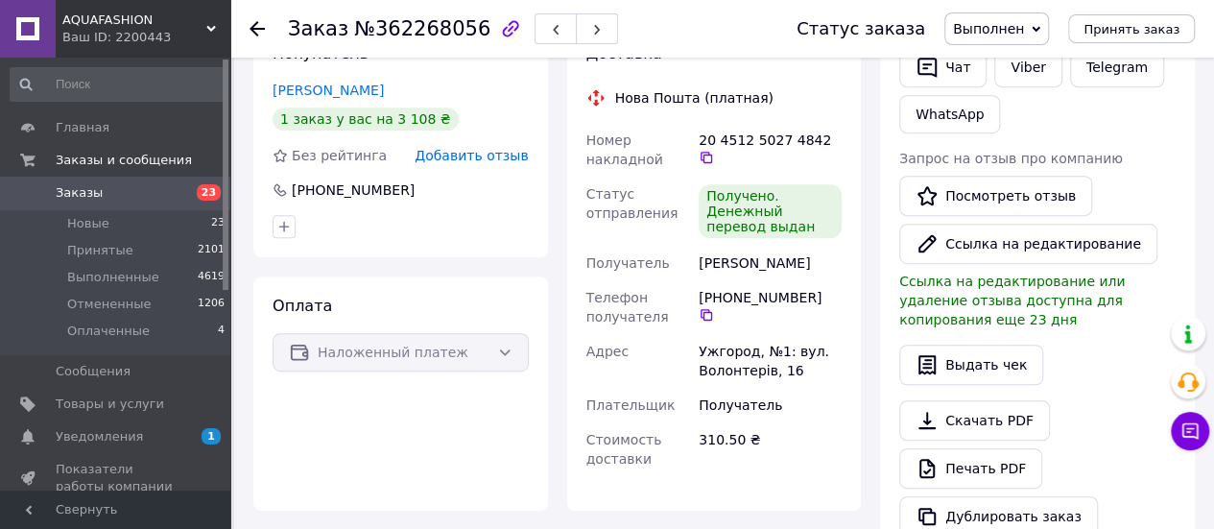
scroll to position [288, 0]
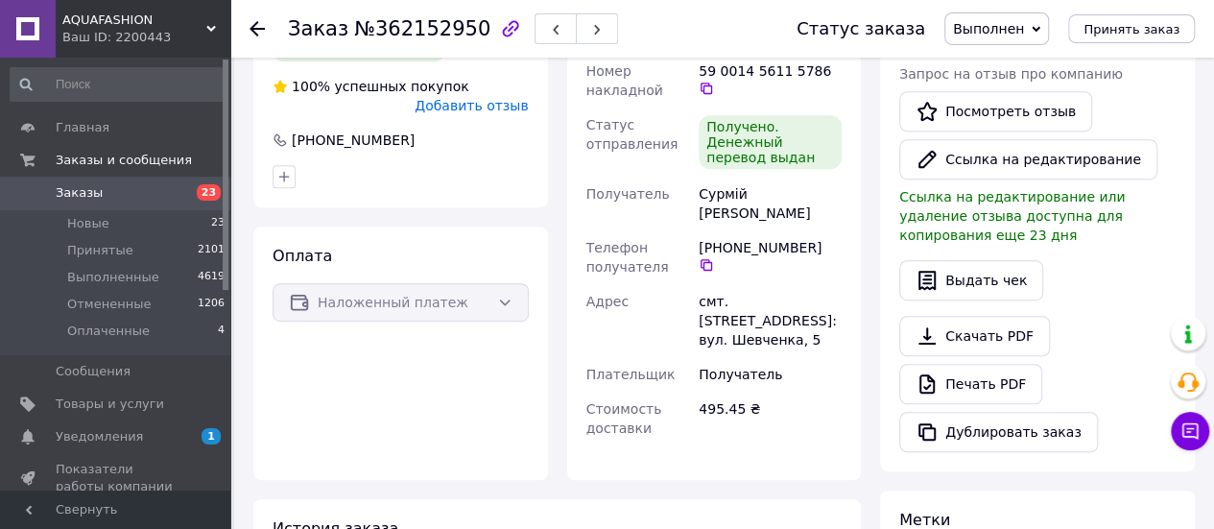
scroll to position [384, 0]
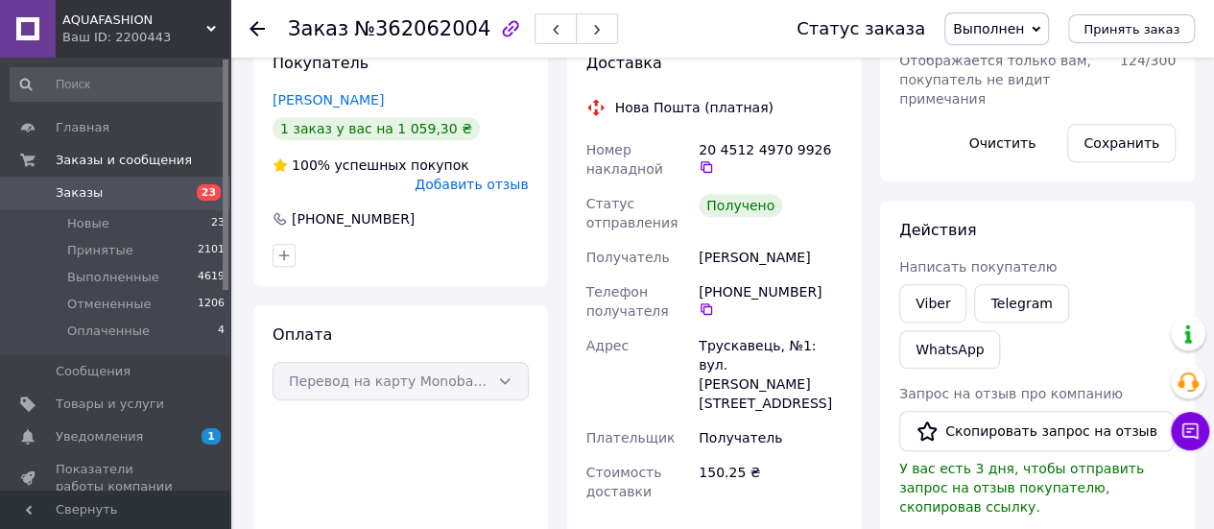
scroll to position [480, 0]
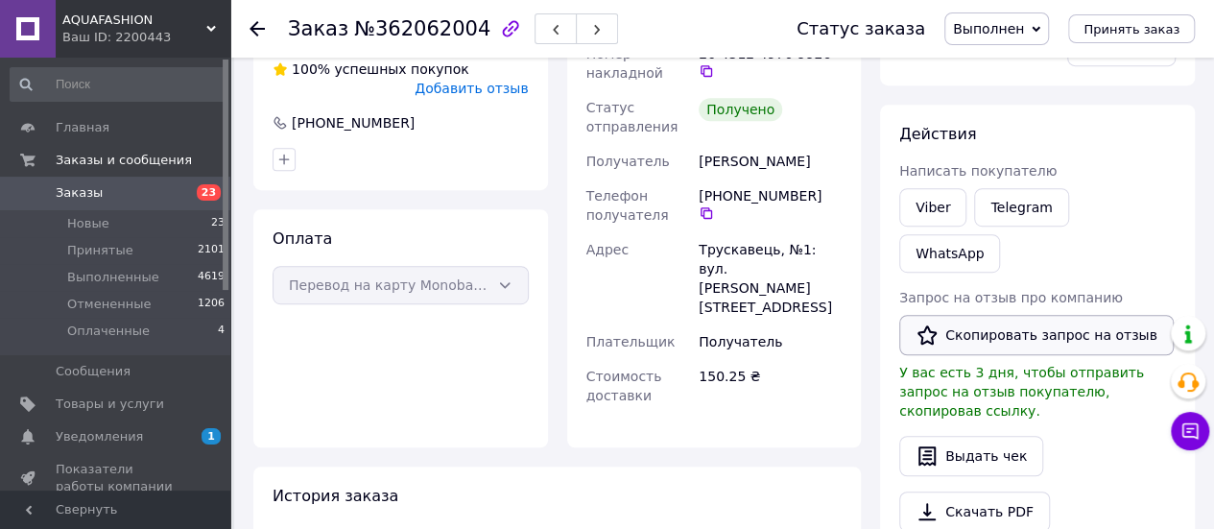
click at [994, 315] on button "Скопировать запрос на отзыв" at bounding box center [1036, 335] width 275 height 40
click at [927, 216] on link "Viber" at bounding box center [932, 207] width 67 height 38
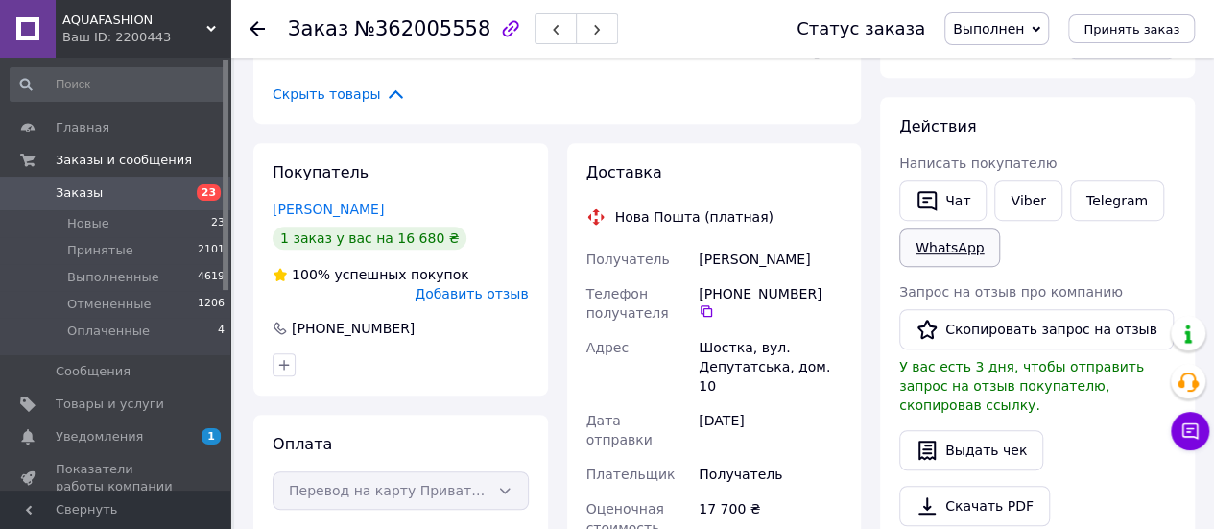
scroll to position [480, 0]
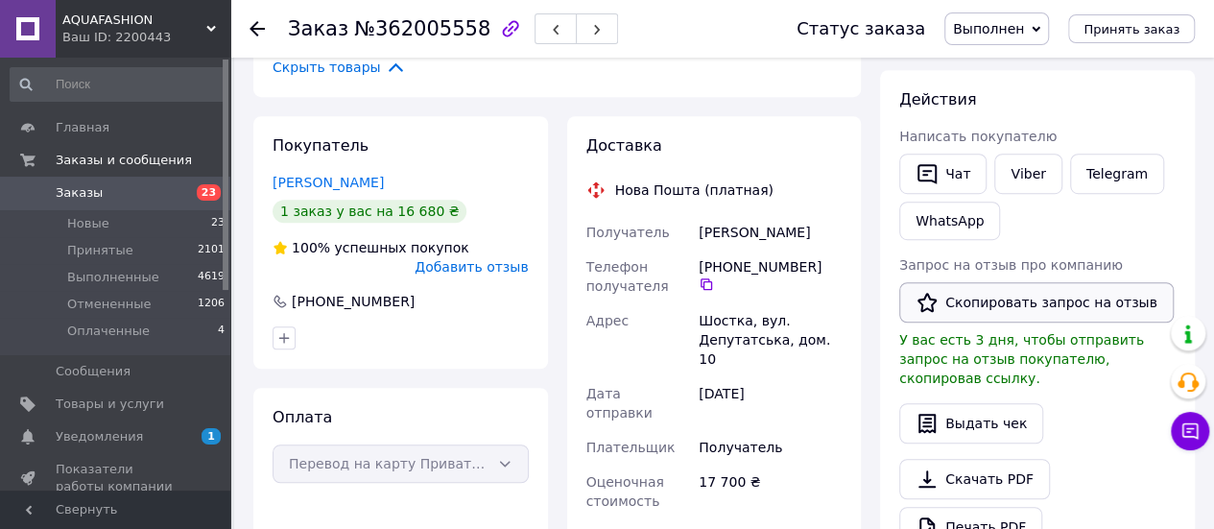
click at [987, 304] on button "Скопировать запрос на отзыв" at bounding box center [1036, 302] width 275 height 40
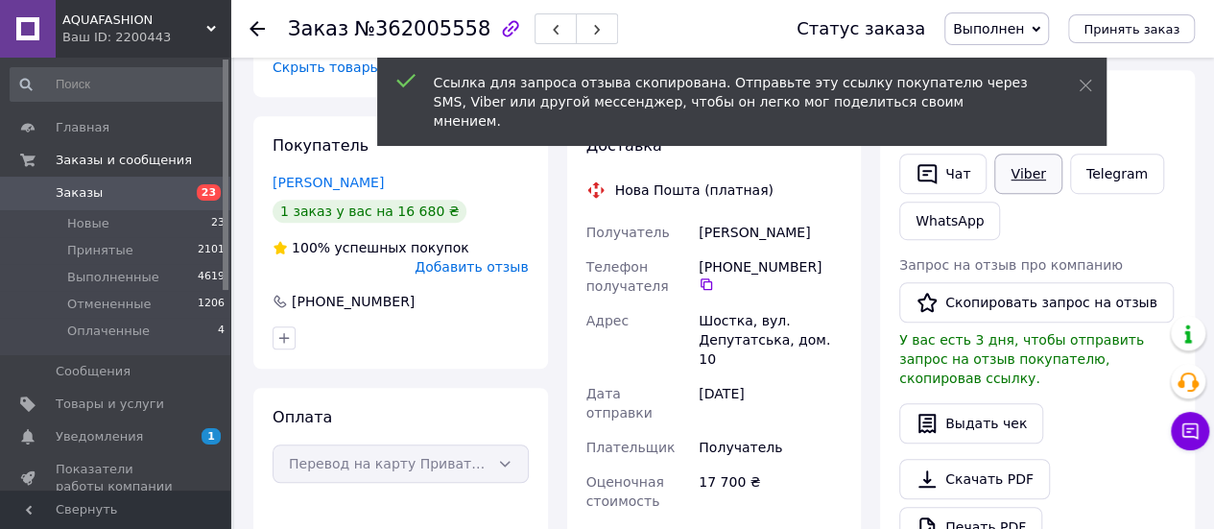
click at [1027, 176] on link "Viber" at bounding box center [1028, 174] width 67 height 40
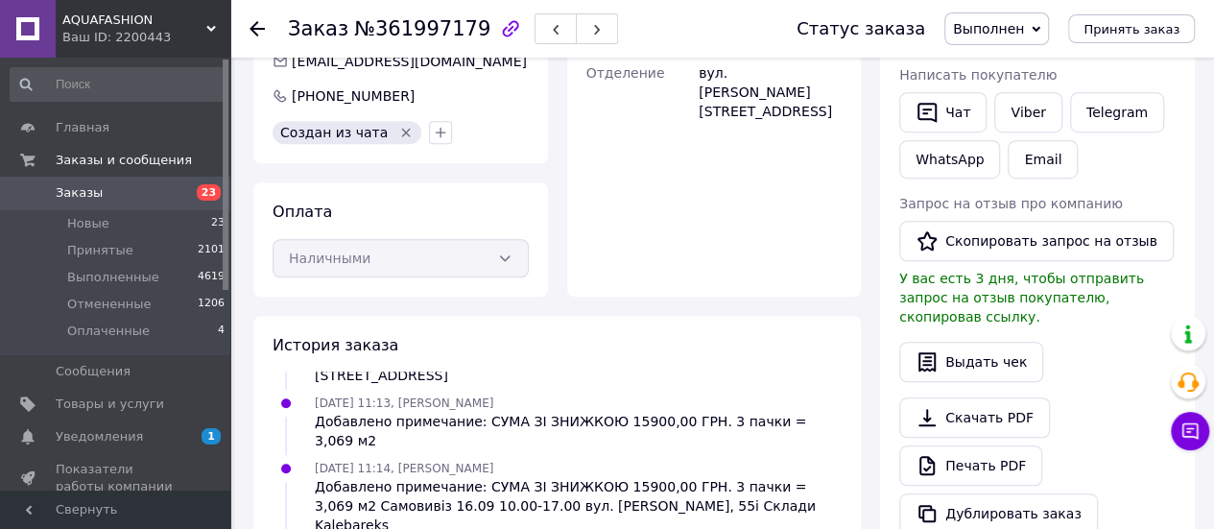
scroll to position [576, 0]
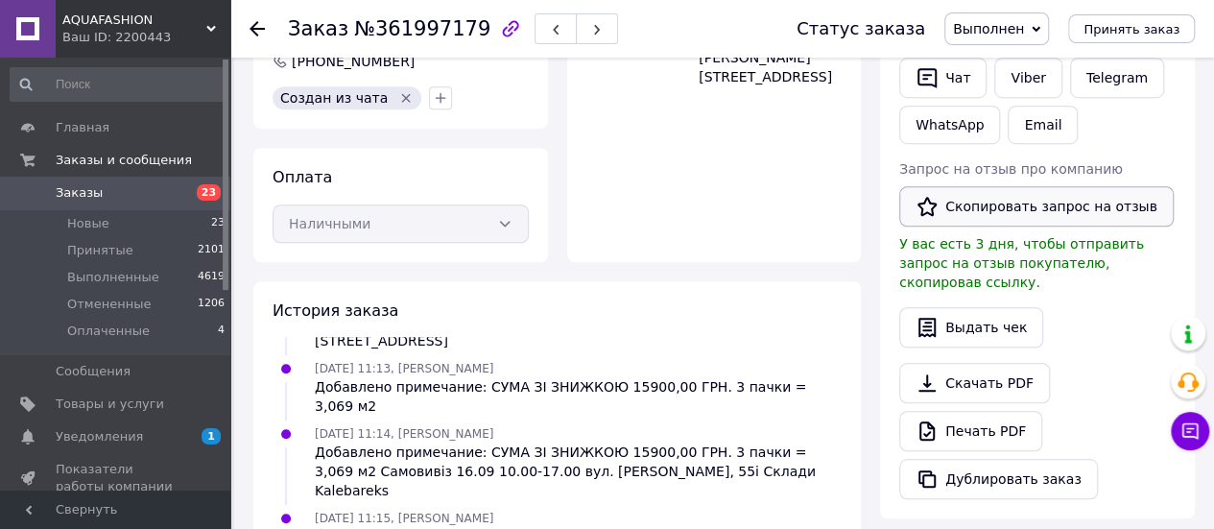
click at [979, 199] on button "Скопировать запрос на отзыв" at bounding box center [1036, 206] width 275 height 40
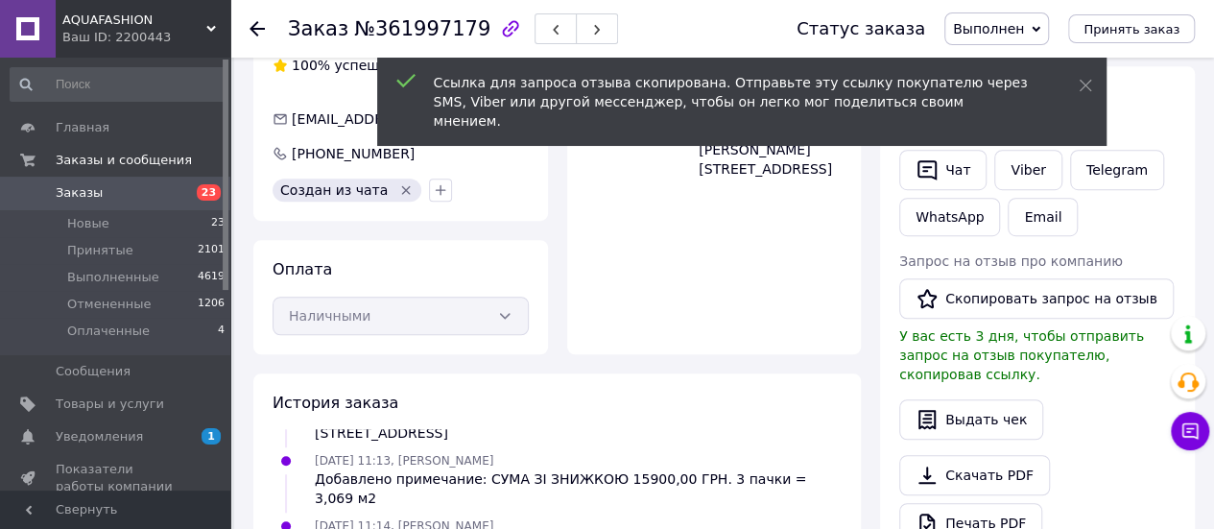
scroll to position [384, 0]
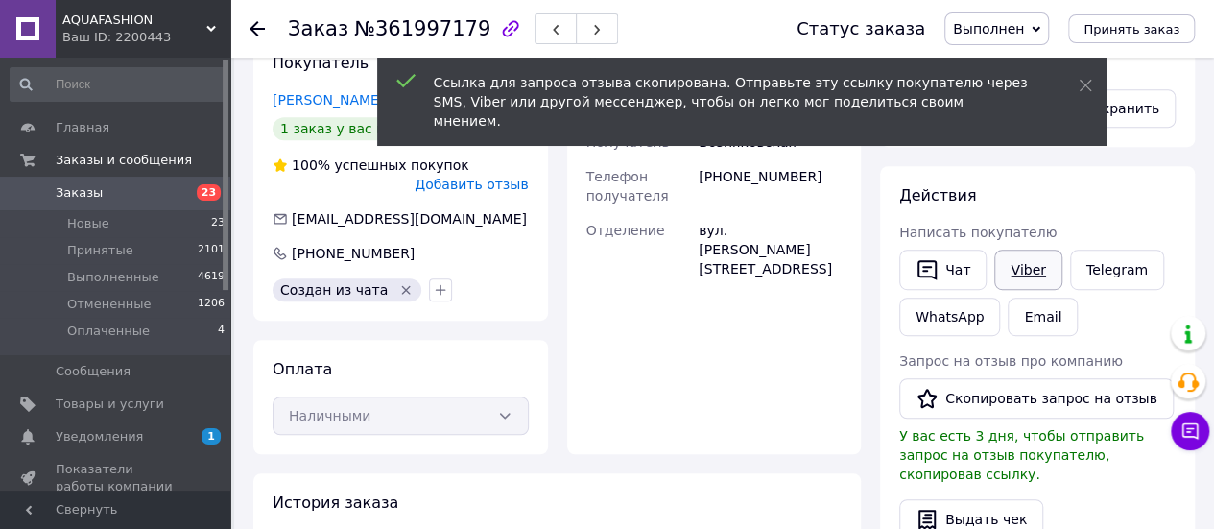
click at [1029, 272] on link "Viber" at bounding box center [1028, 270] width 67 height 40
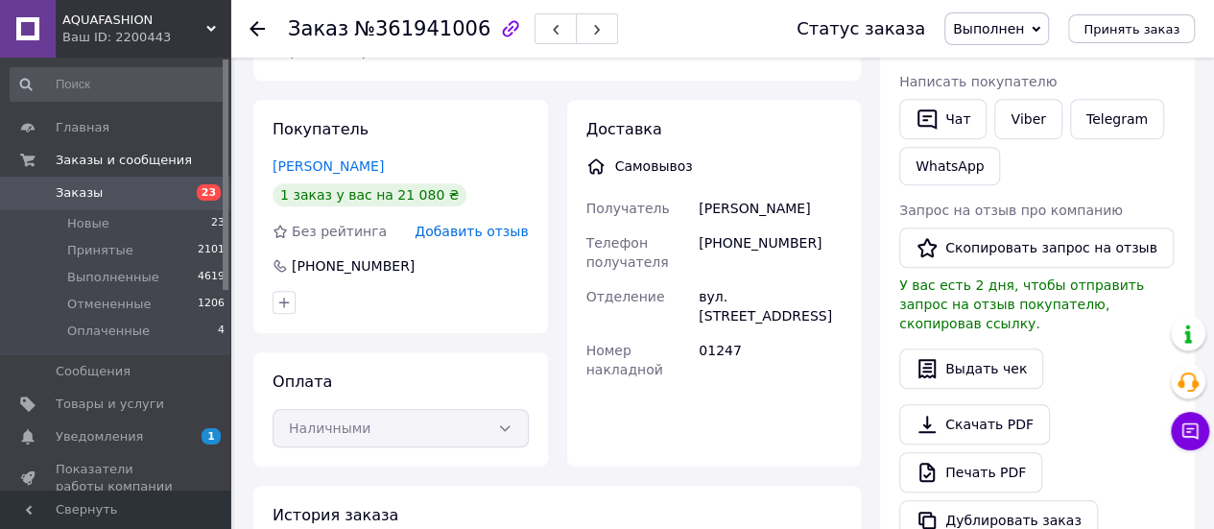
scroll to position [576, 0]
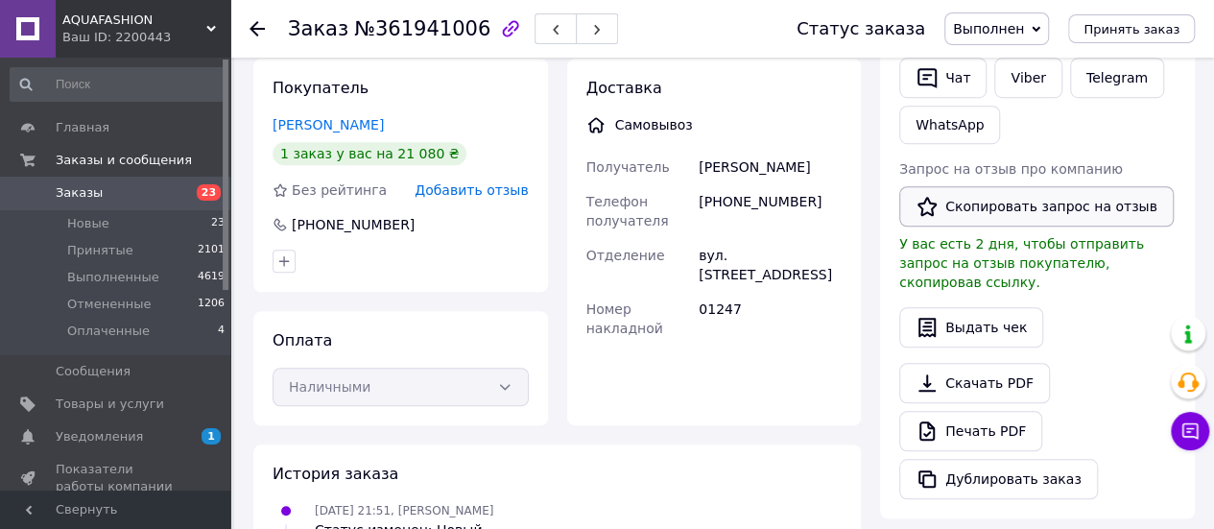
click at [1063, 200] on button "Скопировать запрос на отзыв" at bounding box center [1036, 206] width 275 height 40
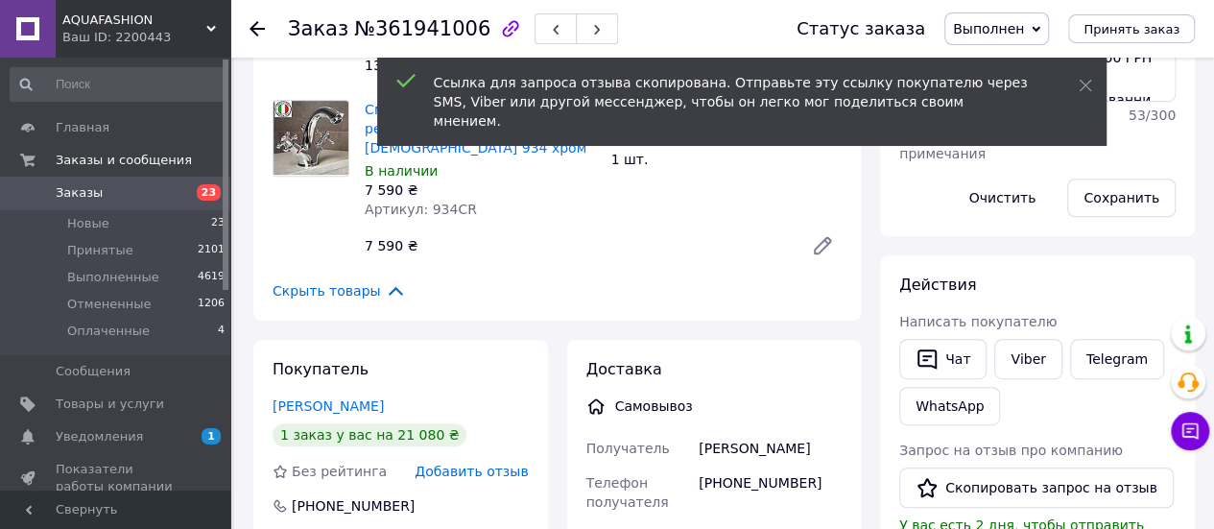
scroll to position [288, 0]
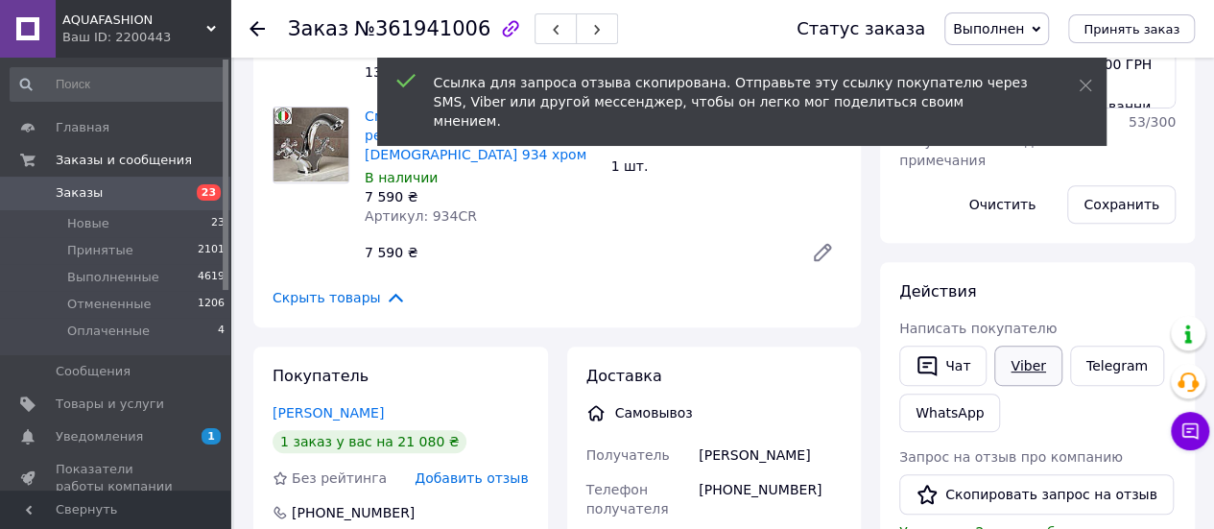
click at [1023, 369] on link "Viber" at bounding box center [1028, 366] width 67 height 40
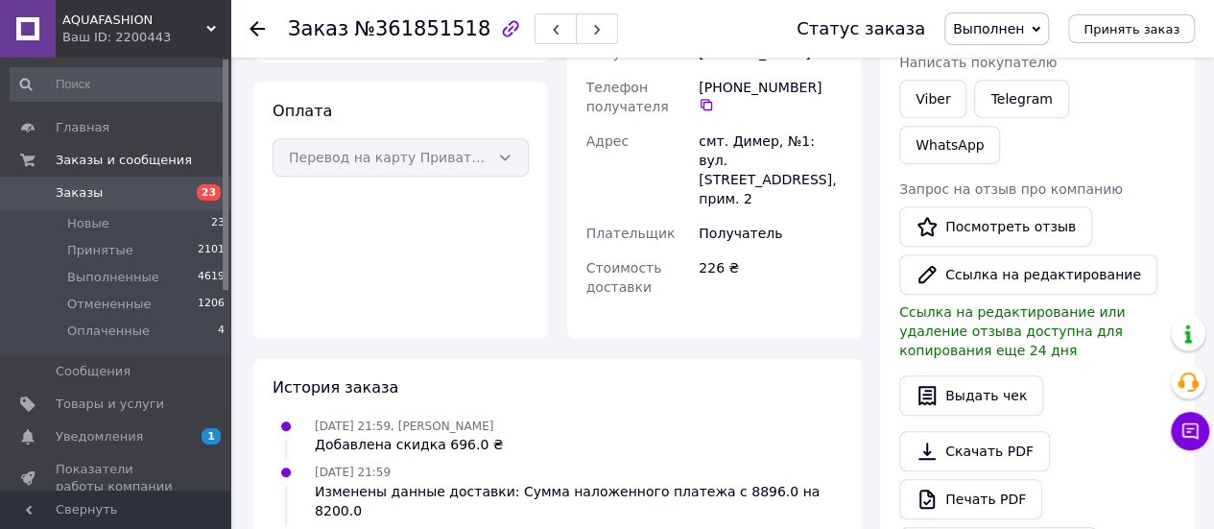
scroll to position [672, 0]
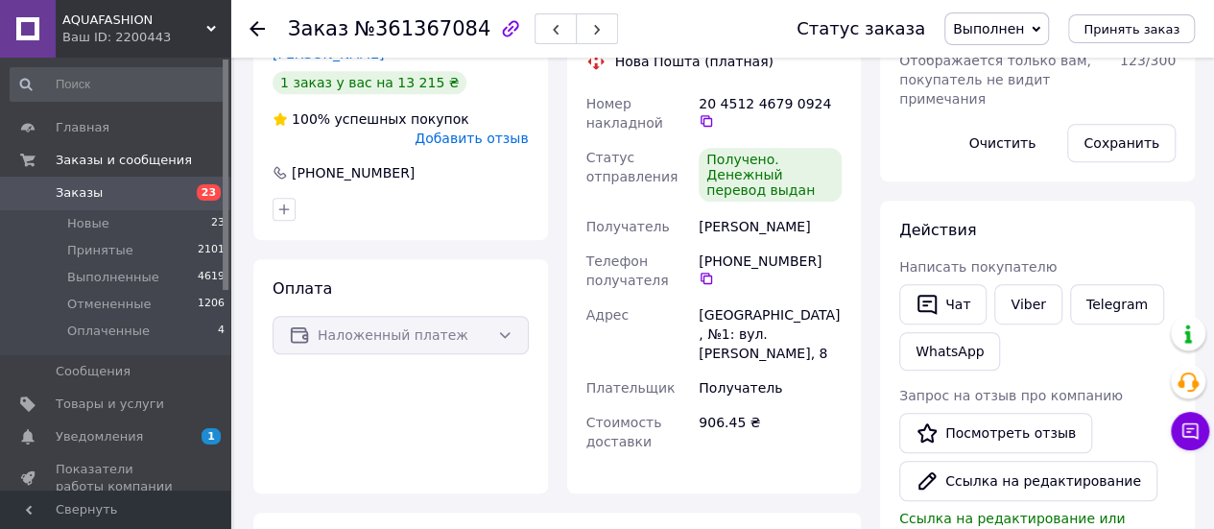
scroll to position [480, 0]
